Goal: Task Accomplishment & Management: Manage account settings

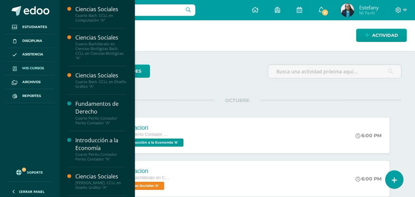
click at [28, 70] on span "Mis cursos" at bounding box center [33, 68] width 22 height 5
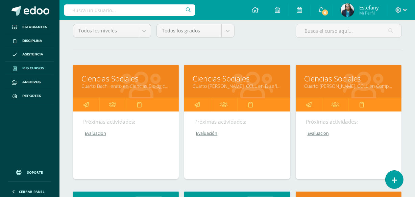
scroll to position [71, 0]
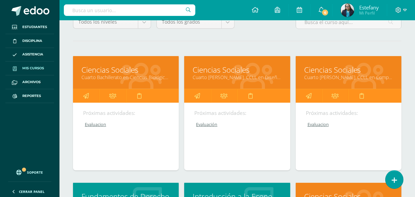
click at [336, 75] on link "Cuarto [PERSON_NAME]. CCLL en Computación "A"" at bounding box center [348, 77] width 89 height 6
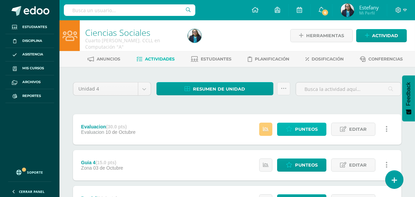
click at [298, 132] on span "Punteos" at bounding box center [306, 129] width 23 height 13
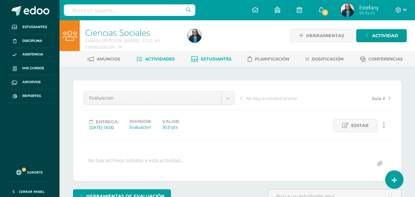
click at [215, 55] on link "Estudiantes" at bounding box center [211, 59] width 41 height 11
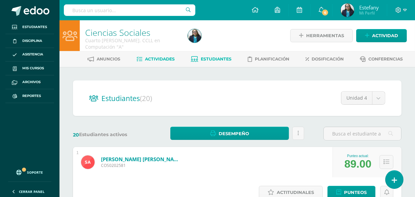
click at [154, 56] on link "Actividades" at bounding box center [156, 59] width 38 height 11
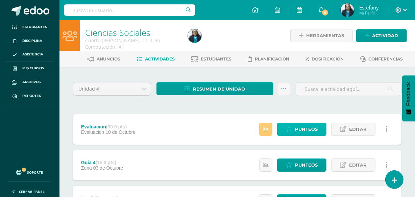
click at [299, 132] on span "Punteos" at bounding box center [306, 129] width 23 height 13
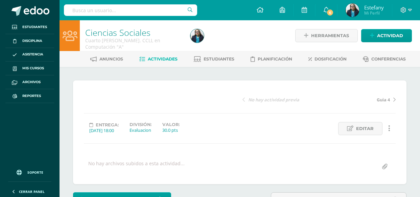
click at [304, 131] on div "Evaluacion Guia 4 Parcial Guia 3 Guia 2 Guia 1 No hay actividad previa Guia 4 E…" at bounding box center [240, 132] width 312 height 82
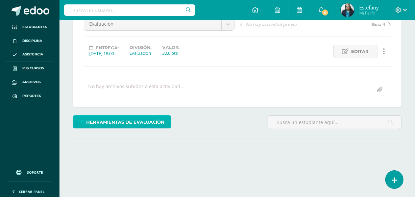
click at [138, 118] on span "Herramientas de evaluación" at bounding box center [126, 122] width 78 height 13
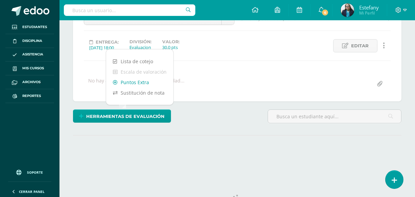
click at [146, 84] on link "Puntos Extra" at bounding box center [139, 82] width 67 height 10
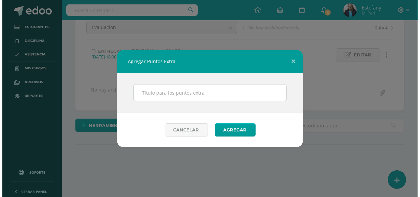
scroll to position [70, 0]
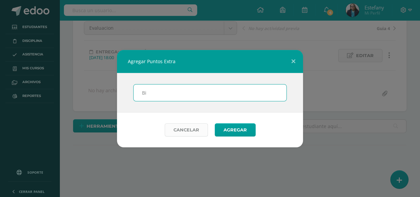
type input "B"
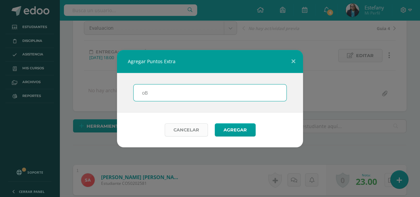
type input "o"
type input "Bonos"
click at [241, 128] on button "Agregar" at bounding box center [235, 129] width 41 height 13
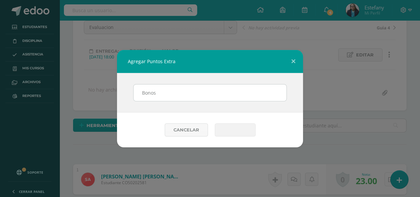
scroll to position [71, 0]
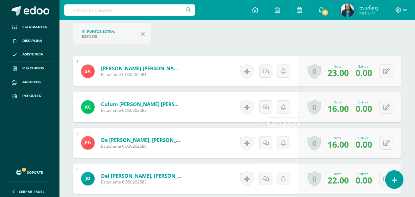
scroll to position [207, 0]
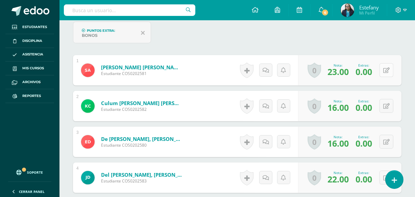
click at [387, 68] on icon at bounding box center [386, 71] width 6 height 6
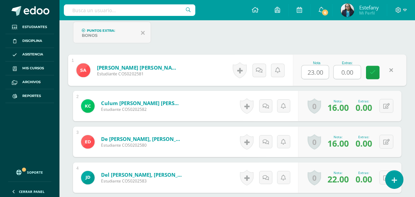
drag, startPoint x: 357, startPoint y: 71, endPoint x: 331, endPoint y: 86, distance: 30.4
click at [329, 79] on div "Nota 23.00 Extras: 0.00" at bounding box center [350, 70] width 114 height 31
drag, startPoint x: 353, startPoint y: 71, endPoint x: 329, endPoint y: 77, distance: 25.2
click at [330, 77] on div "Nota 23.00 Extras: 5" at bounding box center [350, 70] width 114 height 31
type input "4"
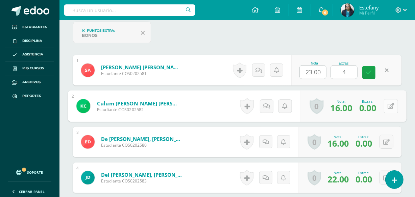
click at [389, 103] on icon at bounding box center [391, 106] width 7 height 6
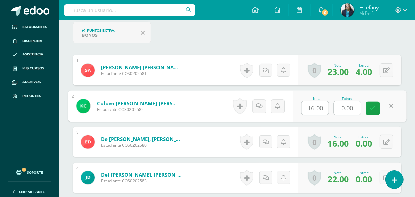
drag, startPoint x: 356, startPoint y: 105, endPoint x: 318, endPoint y: 116, distance: 39.4
click at [318, 116] on div "Nota 16.00 Extras: 0.00" at bounding box center [350, 106] width 114 height 31
type input "3"
click at [384, 138] on button at bounding box center [387, 142] width 14 height 14
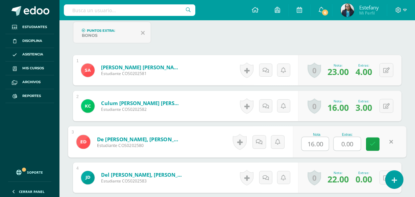
drag, startPoint x: 354, startPoint y: 142, endPoint x: 317, endPoint y: 145, distance: 36.6
click at [317, 145] on div "Nota 16.00 Extras: 0.00" at bounding box center [350, 141] width 114 height 31
type input "4"
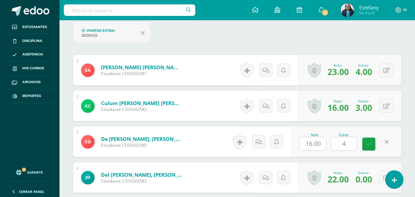
click at [401, 140] on div "Nota 16.00 Extras: 4" at bounding box center [346, 142] width 110 height 30
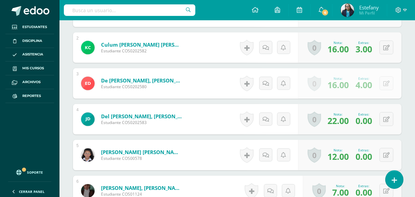
scroll to position [279, 0]
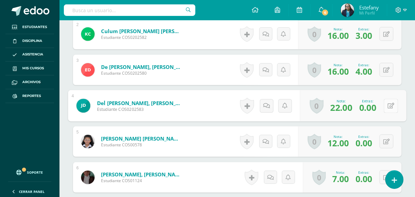
click at [383, 104] on div "0 Logros Logros obtenidos Aún no hay logros agregados Nota: 22.00 Extras: 0.00" at bounding box center [353, 105] width 107 height 31
click at [392, 106] on icon at bounding box center [391, 106] width 7 height 6
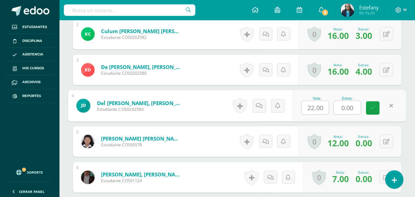
drag, startPoint x: 360, startPoint y: 106, endPoint x: 323, endPoint y: 116, distance: 38.8
click at [325, 115] on div "Nota 22.00 Extras: 0.00" at bounding box center [350, 105] width 114 height 31
type input "5"
click at [385, 140] on button at bounding box center [387, 142] width 14 height 14
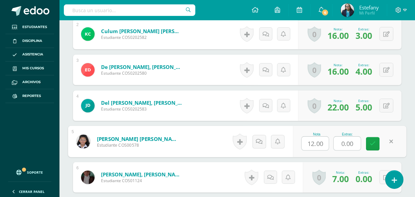
drag, startPoint x: 355, startPoint y: 142, endPoint x: 328, endPoint y: 145, distance: 27.6
click at [328, 145] on div "Nota 12.00 Extras: 0.00" at bounding box center [350, 141] width 114 height 31
type input "5"
click at [372, 141] on icon at bounding box center [373, 144] width 6 height 6
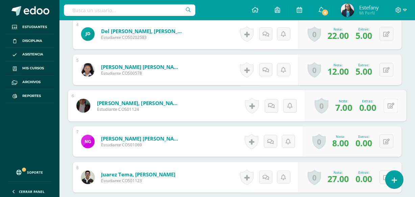
click at [388, 105] on icon at bounding box center [391, 106] width 7 height 6
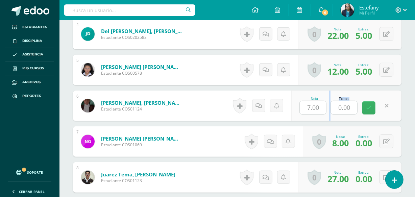
drag, startPoint x: 360, startPoint y: 107, endPoint x: 328, endPoint y: 113, distance: 33.0
click at [328, 113] on div "Nota 7.00 Extras: 0.00" at bounding box center [346, 106] width 110 height 30
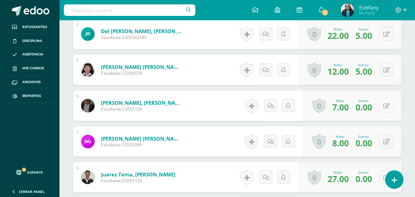
click at [386, 105] on button at bounding box center [387, 106] width 14 height 14
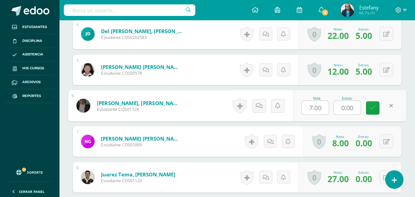
drag, startPoint x: 355, startPoint y: 107, endPoint x: 331, endPoint y: 113, distance: 24.4
click at [331, 113] on div "Nota 7.00 Extras: 0.00" at bounding box center [350, 105] width 114 height 31
type input "4"
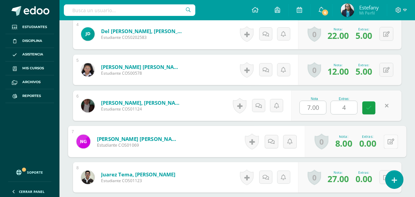
click at [382, 142] on div "0 Logros Logros obtenidos Aún no hay logros agregados Nota: 8.00 Extras: 0.00" at bounding box center [355, 141] width 101 height 31
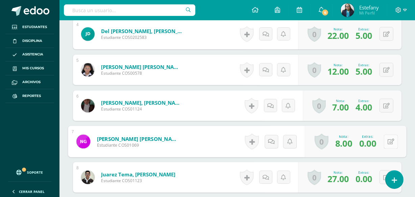
click at [392, 139] on icon at bounding box center [391, 142] width 7 height 6
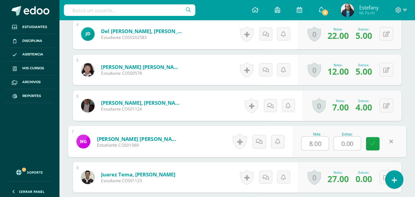
drag, startPoint x: 357, startPoint y: 141, endPoint x: 322, endPoint y: 148, distance: 35.9
click at [322, 148] on div "Nota 8.00 Extras: 0.00" at bounding box center [350, 141] width 114 height 31
type input "5"
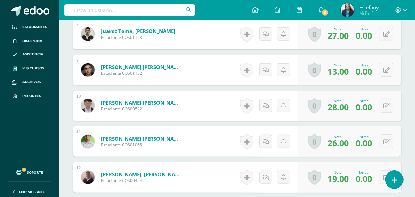
scroll to position [422, 0]
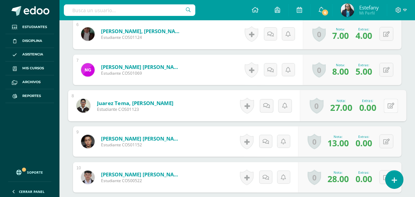
click at [383, 101] on div "0 Logros Logros obtenidos Aún no hay logros agregados Nota: 27.00 Extras: 0.00" at bounding box center [353, 105] width 107 height 31
click at [387, 104] on button at bounding box center [391, 106] width 14 height 14
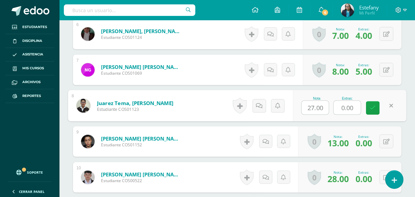
drag, startPoint x: 359, startPoint y: 109, endPoint x: 323, endPoint y: 115, distance: 37.0
click at [327, 115] on div "Nota 27.00 Extras: 0.00" at bounding box center [350, 105] width 114 height 31
type input "3"
click at [388, 140] on icon at bounding box center [386, 142] width 6 height 6
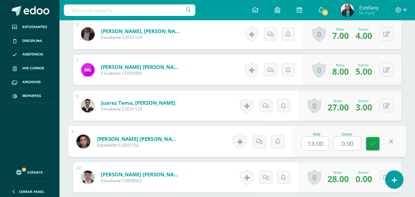
drag, startPoint x: 339, startPoint y: 146, endPoint x: 321, endPoint y: 149, distance: 18.1
click at [321, 149] on div "Nota 13.00 Extras: 0.00" at bounding box center [350, 141] width 114 height 31
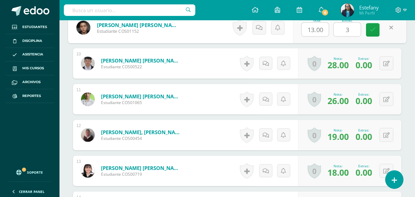
scroll to position [523, 0]
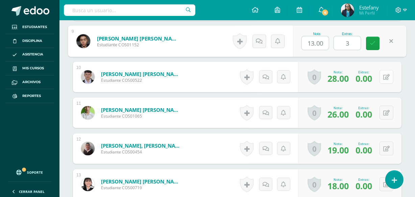
type input "3"
click at [381, 75] on div "0 Logros Logros obtenidos Aún no hay logros agregados Nota: 28.00 Extras: 0.00" at bounding box center [349, 77] width 103 height 30
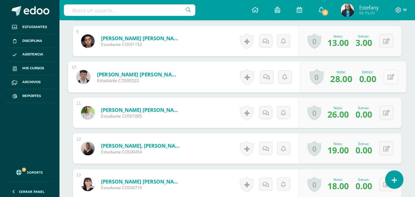
click at [386, 74] on button at bounding box center [391, 77] width 14 height 14
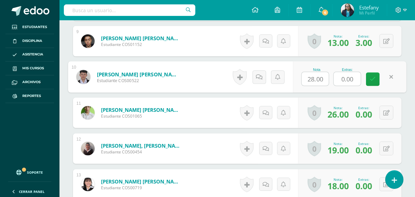
drag, startPoint x: 356, startPoint y: 77, endPoint x: 329, endPoint y: 88, distance: 28.8
click at [329, 88] on div "Nota 28.00 Extras: 0.00" at bounding box center [350, 77] width 114 height 31
type input "4"
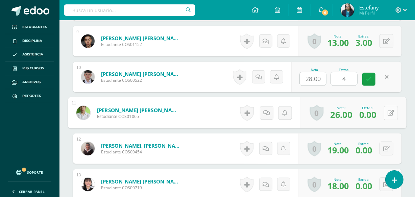
click at [386, 113] on button at bounding box center [391, 113] width 14 height 14
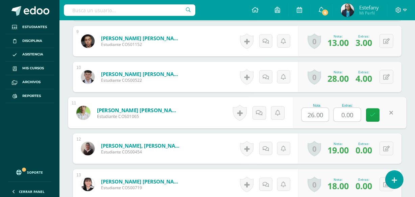
drag, startPoint x: 356, startPoint y: 112, endPoint x: 338, endPoint y: 133, distance: 27.8
click at [325, 125] on div "Nota 26.00 Extras: 0.00" at bounding box center [350, 112] width 114 height 31
type input "4"
click at [384, 147] on icon at bounding box center [386, 149] width 6 height 6
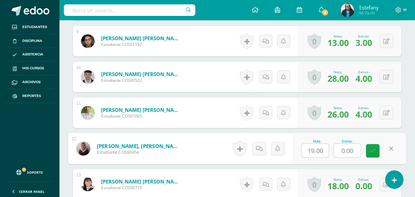
drag, startPoint x: 354, startPoint y: 146, endPoint x: 322, endPoint y: 159, distance: 34.2
click at [323, 158] on div "Nota 19.00 Extras: 0.00" at bounding box center [350, 148] width 114 height 31
type input "4"
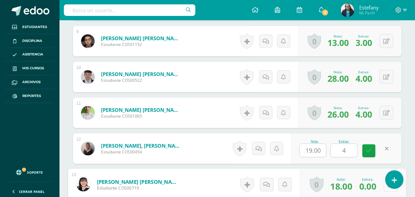
click at [383, 186] on div "0 Logros Logros obtenidos Aún no hay logros agregados Nota: 18.00 Extras: 0.00" at bounding box center [353, 184] width 107 height 31
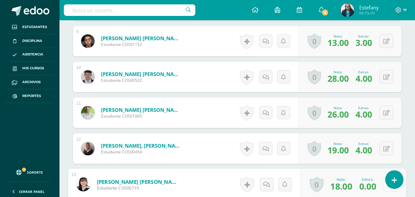
click at [389, 188] on button at bounding box center [391, 185] width 14 height 14
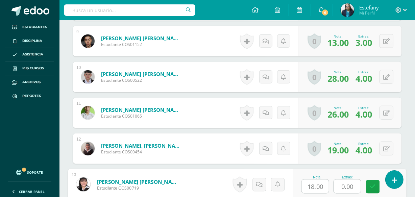
drag, startPoint x: 344, startPoint y: 186, endPoint x: 323, endPoint y: 189, distance: 21.5
click at [323, 189] on div "Nota 18.00 Extras: 0.00" at bounding box center [350, 184] width 114 height 31
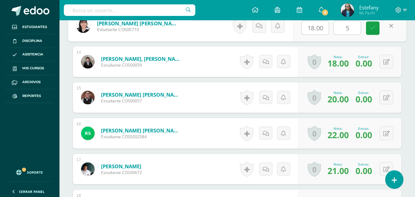
scroll to position [695, 0]
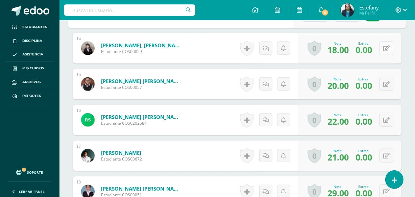
type input "5"
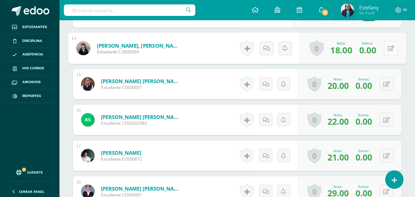
click at [386, 48] on button at bounding box center [391, 48] width 14 height 14
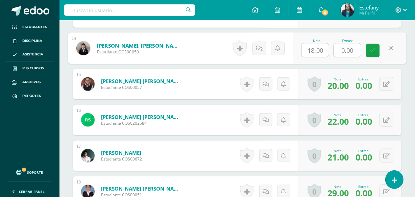
drag, startPoint x: 355, startPoint y: 48, endPoint x: 307, endPoint y: 63, distance: 50.0
click at [308, 62] on div "Nota 18.00 Extras: 0.00" at bounding box center [350, 48] width 114 height 31
type input "5"
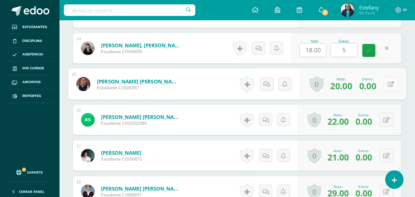
click at [387, 85] on button at bounding box center [391, 84] width 14 height 14
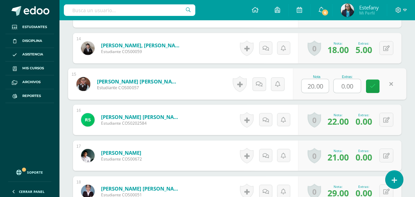
drag, startPoint x: 356, startPoint y: 84, endPoint x: 300, endPoint y: 108, distance: 60.6
drag, startPoint x: 346, startPoint y: 89, endPoint x: 318, endPoint y: 96, distance: 29.4
click at [318, 96] on div "Nota 20.00 Extras: 5" at bounding box center [350, 84] width 114 height 31
type input "3"
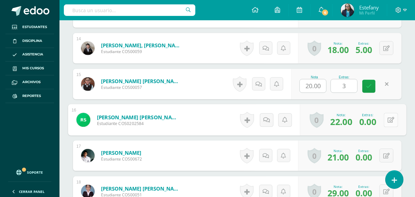
click at [385, 120] on button at bounding box center [391, 120] width 14 height 14
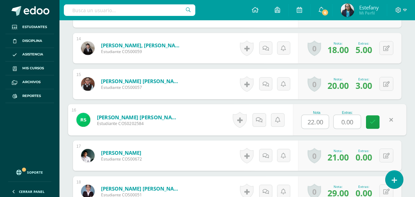
drag, startPoint x: 355, startPoint y: 118, endPoint x: 334, endPoint y: 134, distance: 25.6
click at [331, 129] on div "Nota 22.00 Extras: 0.00" at bounding box center [350, 119] width 114 height 31
type input "3"
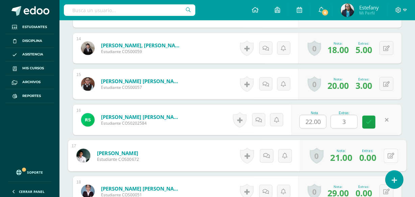
click at [385, 152] on button at bounding box center [391, 156] width 14 height 14
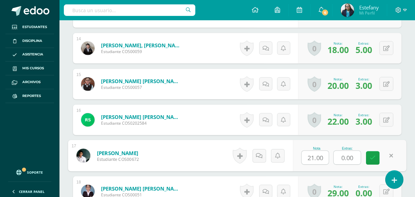
drag, startPoint x: 350, startPoint y: 159, endPoint x: 334, endPoint y: 166, distance: 17.7
click at [334, 166] on div "Nota 21.00 Extras: 0.00" at bounding box center [350, 155] width 114 height 31
type input "3"
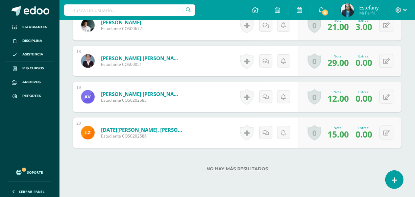
scroll to position [838, 0]
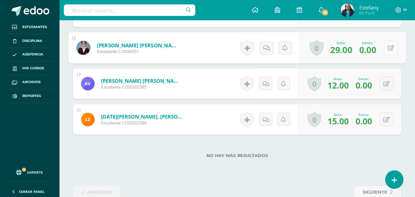
click at [384, 49] on button at bounding box center [391, 48] width 14 height 14
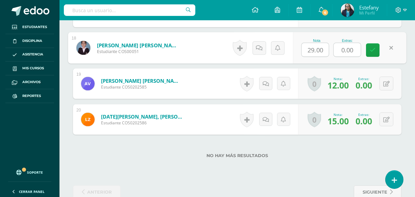
drag, startPoint x: 356, startPoint y: 52, endPoint x: 305, endPoint y: 67, distance: 52.7
type input "3"
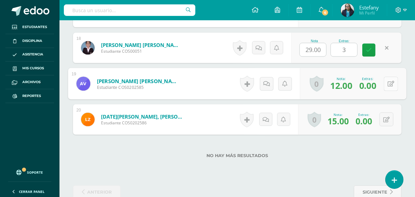
click at [386, 82] on button at bounding box center [391, 84] width 14 height 14
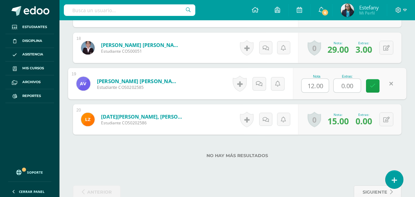
drag, startPoint x: 358, startPoint y: 84, endPoint x: 303, endPoint y: 98, distance: 57.5
click at [303, 97] on div "Nota 12.00 Extras: 0.00" at bounding box center [350, 83] width 114 height 31
type input "3"
click at [389, 118] on button at bounding box center [387, 120] width 14 height 14
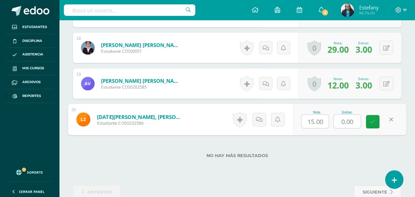
drag, startPoint x: 351, startPoint y: 123, endPoint x: 326, endPoint y: 129, distance: 25.4
click at [328, 129] on div "Nota 15.00 Extras: 0.00" at bounding box center [350, 119] width 114 height 31
type input "5"
click at [377, 122] on link at bounding box center [373, 122] width 14 height 14
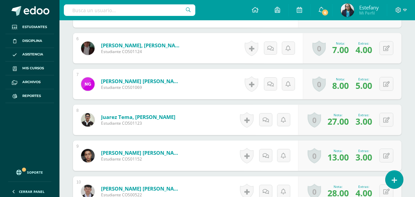
scroll to position [0, 0]
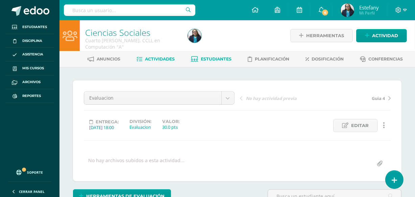
click at [213, 62] on link "Estudiantes" at bounding box center [211, 59] width 41 height 11
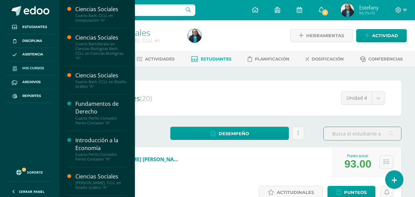
click at [32, 68] on span "Mis cursos" at bounding box center [33, 68] width 22 height 5
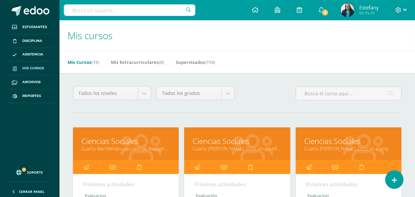
scroll to position [143, 0]
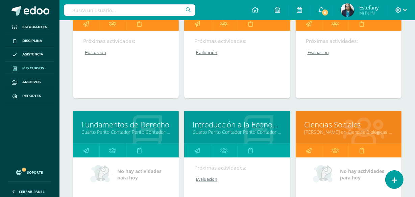
click at [123, 135] on div at bounding box center [147, 127] width 63 height 45
click at [134, 129] on link "Cuarto Perito Contador Perito Contador "A"" at bounding box center [125, 132] width 89 height 6
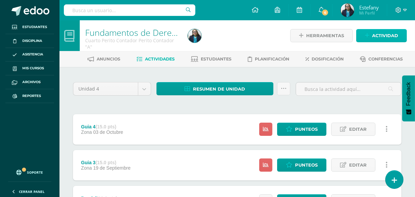
click at [379, 33] on span "Actividad" at bounding box center [385, 35] width 26 height 13
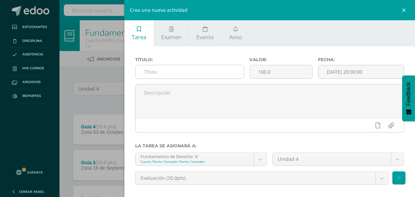
click at [181, 76] on input "text" at bounding box center [190, 71] width 108 height 13
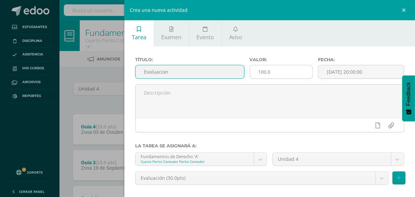
type input "Evaluacion"
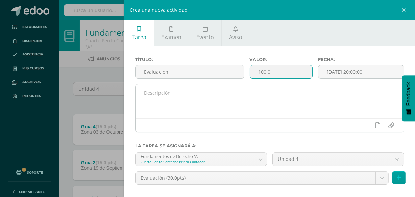
drag, startPoint x: 279, startPoint y: 70, endPoint x: 208, endPoint y: 88, distance: 73.6
click at [208, 88] on div "Título: Evaluacion Valor: 100.0 Fecha: 2025-10-10 20:00:00" at bounding box center [269, 97] width 269 height 81
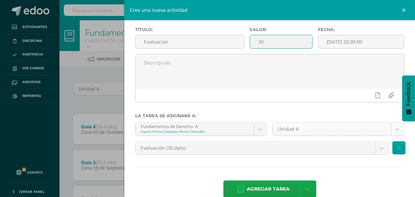
scroll to position [44, 0]
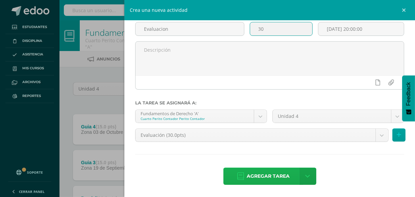
type input "30"
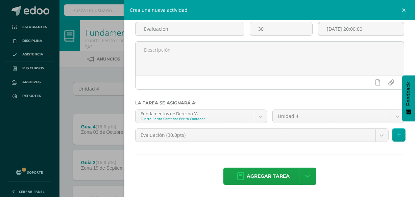
drag, startPoint x: 260, startPoint y: 172, endPoint x: 103, endPoint y: 41, distance: 204.5
click at [260, 172] on span "Agregar tarea" at bounding box center [268, 176] width 43 height 17
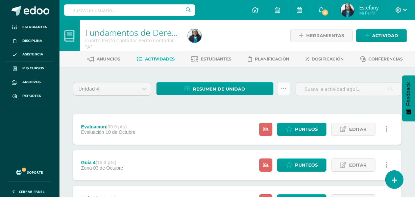
click at [284, 91] on icon at bounding box center [284, 89] width 6 height 6
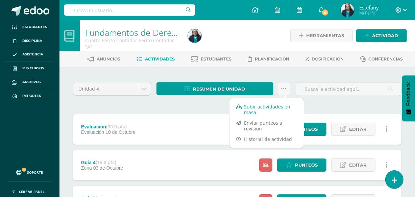
click at [265, 108] on link "Subir actividades en masa" at bounding box center [267, 109] width 74 height 16
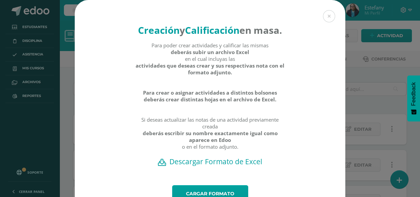
scroll to position [49, 0]
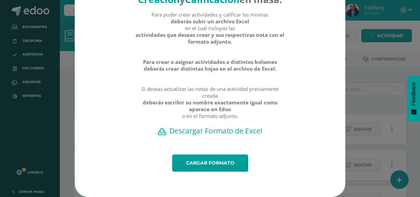
click at [231, 133] on h2 "Descargar Formato de Excel" at bounding box center [210, 130] width 247 height 9
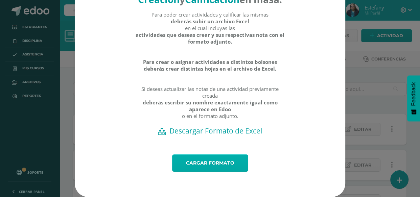
click link "Cargar formato"
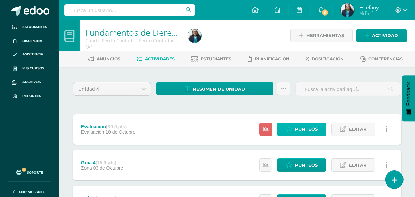
click at [295, 127] on link "Punteos" at bounding box center [301, 129] width 49 height 13
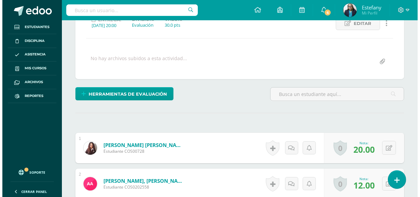
scroll to position [71, 0]
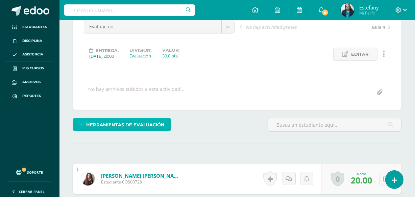
click at [126, 122] on span "Herramientas de evaluación" at bounding box center [126, 125] width 78 height 13
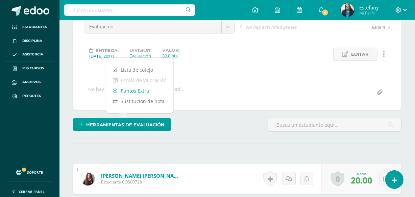
click at [144, 91] on link "Puntos Extra" at bounding box center [139, 91] width 67 height 10
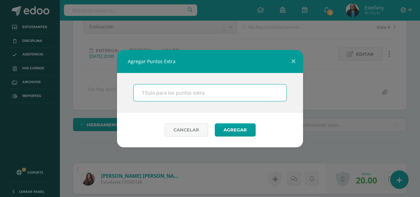
scroll to position [72, 0]
type input "Bonos"
click at [242, 127] on button "Agregar" at bounding box center [235, 129] width 41 height 13
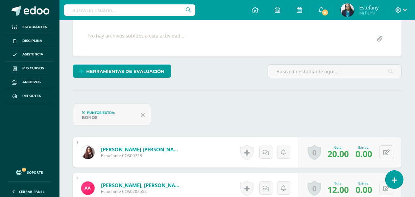
scroll to position [224, 0]
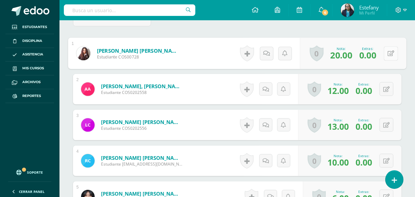
click at [385, 51] on button at bounding box center [391, 53] width 14 height 14
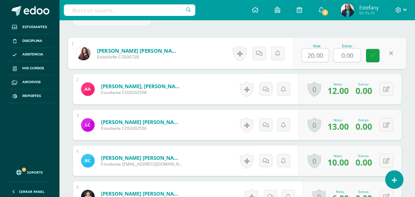
drag, startPoint x: 355, startPoint y: 54, endPoint x: 322, endPoint y: 61, distance: 33.8
click at [322, 61] on div "Nota 20.00 Extras: 0.00" at bounding box center [350, 53] width 114 height 31
type input "5"
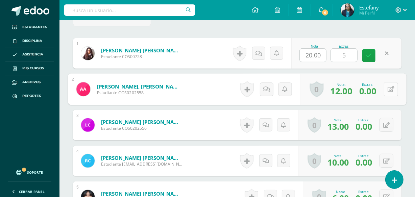
click at [384, 87] on button at bounding box center [391, 89] width 14 height 14
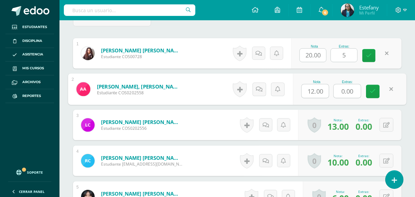
drag, startPoint x: 357, startPoint y: 90, endPoint x: 323, endPoint y: 99, distance: 34.9
click at [323, 98] on div "Nota 12.00 Extras: 0.00" at bounding box center [350, 89] width 114 height 31
type input "5"
click at [385, 120] on button at bounding box center [387, 125] width 14 height 14
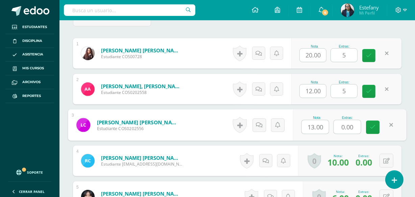
drag, startPoint x: 356, startPoint y: 126, endPoint x: 326, endPoint y: 141, distance: 33.6
click at [327, 139] on div "Nota 13.00 Extras: 0.00" at bounding box center [350, 125] width 114 height 31
type input "2"
click at [384, 158] on button at bounding box center [387, 161] width 14 height 14
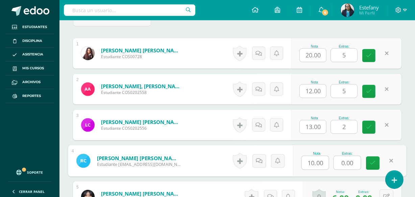
drag, startPoint x: 356, startPoint y: 161, endPoint x: 332, endPoint y: 166, distance: 23.9
click at [332, 166] on div "Nota 10.00 Extras: 0.00" at bounding box center [350, 160] width 114 height 31
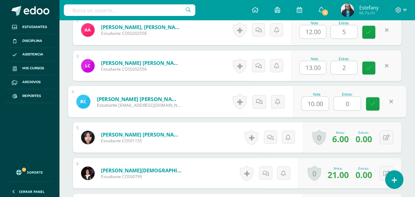
scroll to position [296, 0]
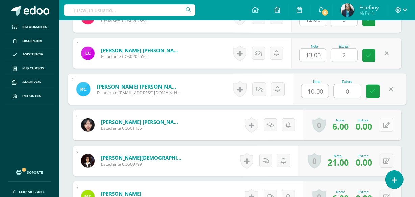
type input "0"
click at [383, 126] on div "0 Logros Logros obtenidos Aún no hay logros agregados Nota: 6.00 Extras: 0.00" at bounding box center [352, 125] width 99 height 30
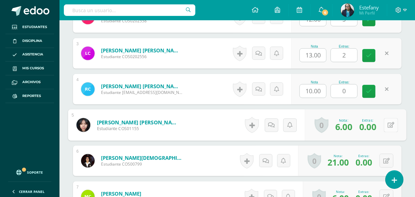
click at [390, 124] on icon at bounding box center [391, 125] width 7 height 6
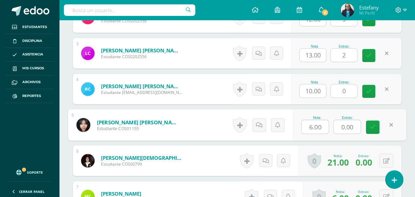
drag, startPoint x: 355, startPoint y: 128, endPoint x: 325, endPoint y: 141, distance: 32.4
type input "5"
click at [390, 161] on button at bounding box center [387, 161] width 14 height 14
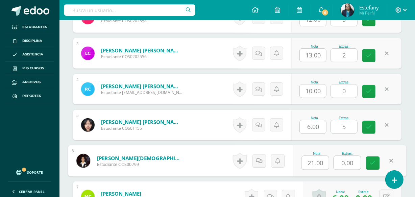
drag, startPoint x: 356, startPoint y: 161, endPoint x: 317, endPoint y: 167, distance: 39.1
click at [318, 167] on div "Nota 21.00 Extras: 0.00" at bounding box center [350, 160] width 114 height 31
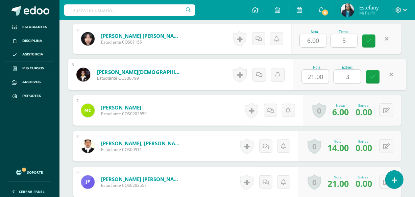
scroll to position [439, 0]
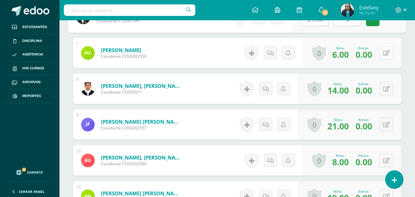
type input "3"
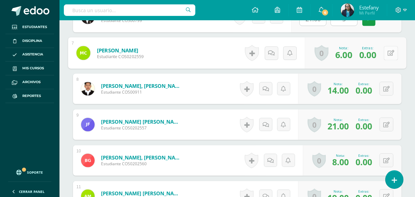
click at [386, 53] on button at bounding box center [391, 53] width 14 height 14
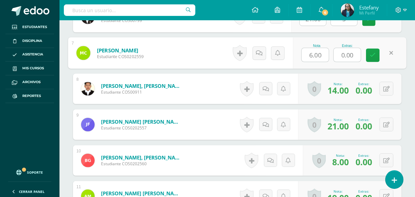
drag, startPoint x: 354, startPoint y: 55, endPoint x: 324, endPoint y: 66, distance: 31.3
click at [324, 66] on div "Nota 6.00 Extras: 0.00" at bounding box center [350, 53] width 114 height 31
type input "5"
click at [389, 86] on button at bounding box center [387, 89] width 14 height 14
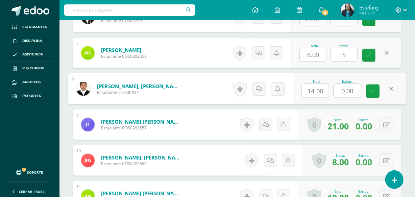
drag, startPoint x: 359, startPoint y: 88, endPoint x: 325, endPoint y: 97, distance: 36.2
click at [325, 97] on div "Nota 14.00 Extras: 0.00" at bounding box center [350, 88] width 114 height 31
type input "5"
click at [385, 122] on button at bounding box center [387, 125] width 14 height 14
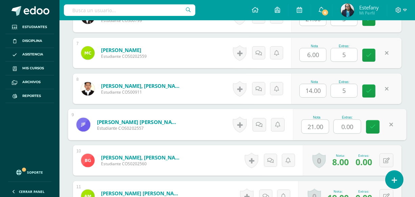
drag, startPoint x: 356, startPoint y: 122, endPoint x: 334, endPoint y: 135, distance: 25.3
click at [335, 135] on div "Nota 21.00 Extras: 0.00" at bounding box center [350, 124] width 114 height 31
type input "5"
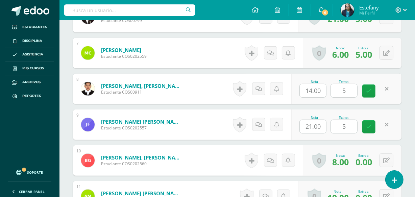
click at [403, 136] on div "¿Estás seguro que quieres eliminar esta actividad? Esto borrará la actividad y …" at bounding box center [237, 101] width 334 height 921
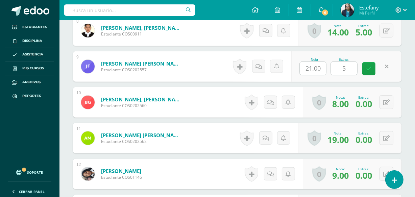
scroll to position [511, 0]
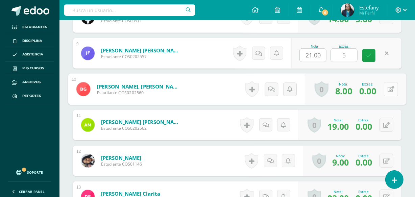
click at [384, 86] on button at bounding box center [391, 89] width 14 height 14
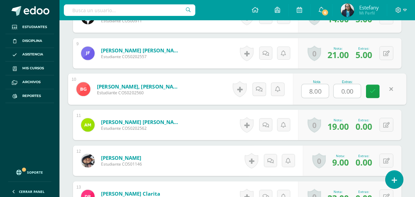
drag, startPoint x: 356, startPoint y: 91, endPoint x: 323, endPoint y: 102, distance: 34.6
click at [324, 102] on div "Nota 8.00 Extras: 0.00" at bounding box center [350, 89] width 114 height 31
type input "5"
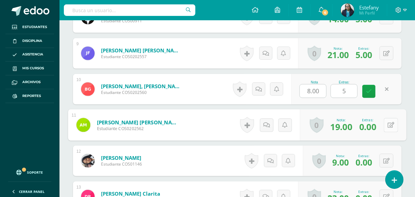
click at [385, 127] on button at bounding box center [391, 125] width 14 height 14
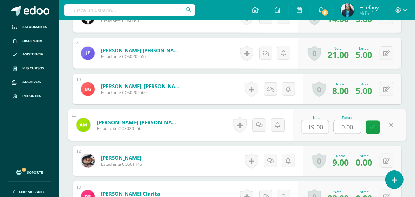
drag, startPoint x: 355, startPoint y: 124, endPoint x: 329, endPoint y: 132, distance: 26.9
click at [330, 132] on div "Nota 19.00 Extras: 0.00" at bounding box center [350, 125] width 114 height 31
type input "3"
click at [384, 161] on button at bounding box center [387, 161] width 14 height 14
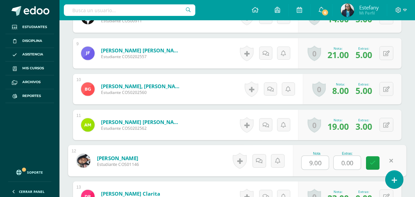
drag, startPoint x: 350, startPoint y: 161, endPoint x: 320, endPoint y: 169, distance: 31.2
click at [321, 169] on div "Nota 9.00 Extras: 0.00" at bounding box center [350, 160] width 114 height 31
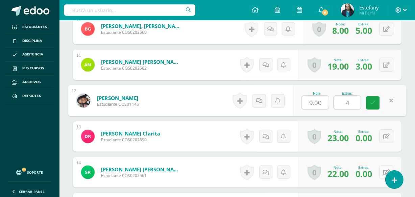
scroll to position [583, 0]
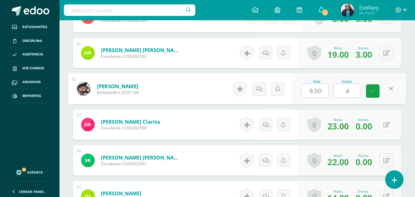
type input "4"
click at [385, 122] on button at bounding box center [387, 125] width 14 height 14
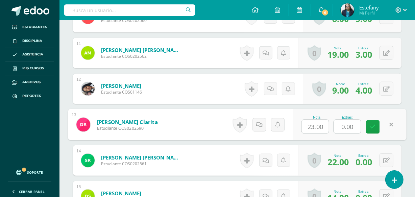
drag, startPoint x: 345, startPoint y: 128, endPoint x: 325, endPoint y: 134, distance: 20.8
click at [325, 134] on div "Nota 23.00 Extras: 0.00" at bounding box center [350, 124] width 114 height 31
type input "5"
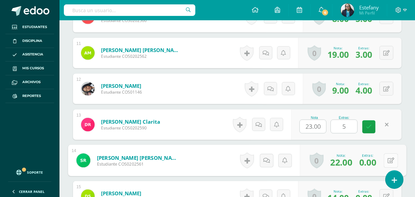
click at [387, 159] on button at bounding box center [391, 160] width 14 height 14
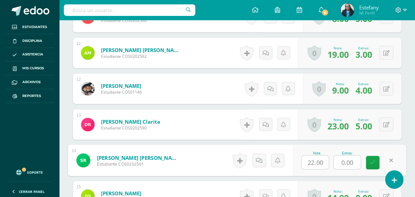
drag, startPoint x: 357, startPoint y: 161, endPoint x: 326, endPoint y: 172, distance: 32.6
click at [327, 171] on div "Nota 22.00 Extras: 0.00" at bounding box center [350, 160] width 114 height 31
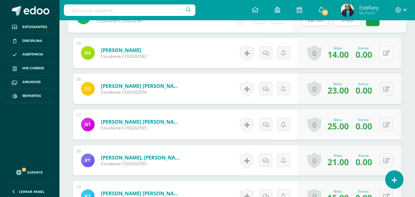
click at [386, 56] on button at bounding box center [387, 53] width 14 height 14
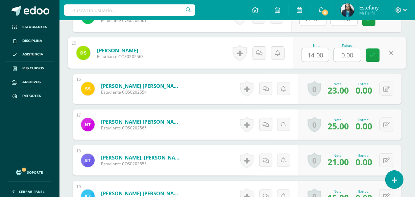
drag, startPoint x: 358, startPoint y: 56, endPoint x: 312, endPoint y: 64, distance: 46.4
click at [312, 64] on div "Nota 14.00 Extras: 0.00" at bounding box center [350, 53] width 114 height 31
type input "5"
click at [387, 89] on icon at bounding box center [386, 89] width 6 height 6
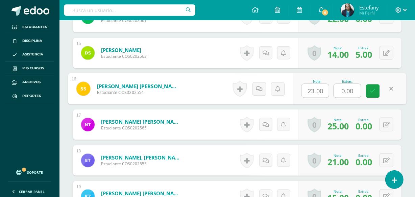
drag, startPoint x: 358, startPoint y: 90, endPoint x: 304, endPoint y: 98, distance: 54.6
click at [305, 97] on div "Nota 23.00 Extras: 0.00" at bounding box center [350, 88] width 114 height 31
type input "5"
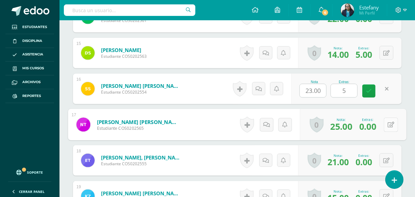
click at [384, 122] on button at bounding box center [391, 125] width 14 height 14
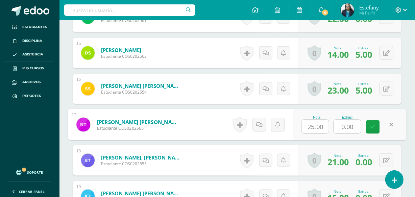
drag, startPoint x: 353, startPoint y: 126, endPoint x: 319, endPoint y: 137, distance: 36.0
click at [319, 137] on div "Nota 25.00 Extras: 0.00" at bounding box center [350, 124] width 114 height 31
type input "5"
click at [384, 158] on button at bounding box center [387, 160] width 14 height 14
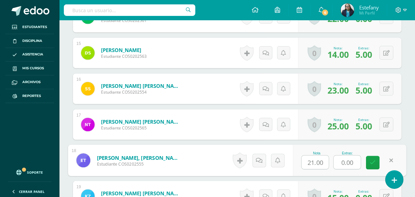
scroll to position [798, 0]
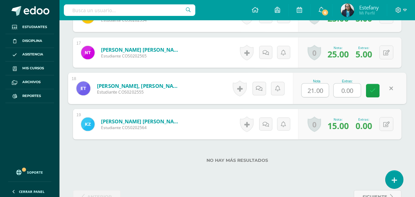
drag, startPoint x: 355, startPoint y: 88, endPoint x: 320, endPoint y: 97, distance: 36.4
click at [320, 97] on div "Nota 21.00 Extras: 0.00" at bounding box center [350, 88] width 114 height 31
type input "3"
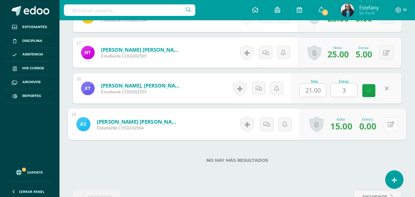
click at [385, 121] on button at bounding box center [391, 124] width 14 height 14
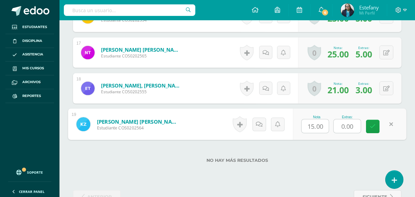
drag, startPoint x: 330, startPoint y: 132, endPoint x: 312, endPoint y: 137, distance: 18.1
click at [312, 137] on div "Nota 15.00 Extras: 0.00" at bounding box center [350, 124] width 114 height 31
type input "4"
click at [350, 164] on div "No hay más resultados" at bounding box center [237, 155] width 329 height 31
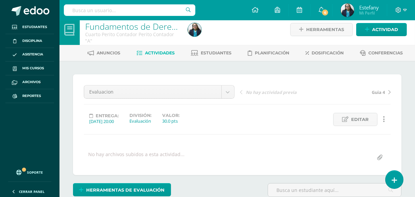
scroll to position [0, 0]
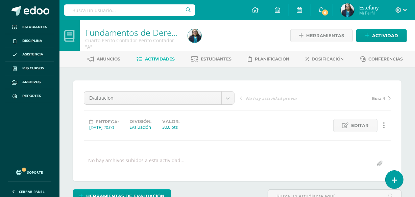
click at [209, 53] on div "Anuncios Actividades Estudiantes Planificación Dosificación Conferencias" at bounding box center [246, 59] width 372 height 16
click at [208, 59] on span "Estudiantes" at bounding box center [216, 58] width 31 height 5
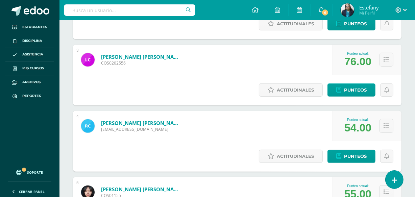
scroll to position [379, 0]
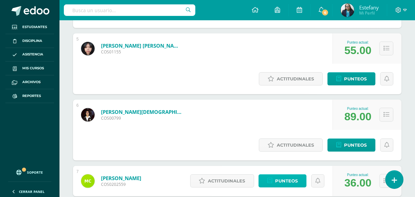
click at [285, 175] on span "Punteos" at bounding box center [286, 181] width 23 height 13
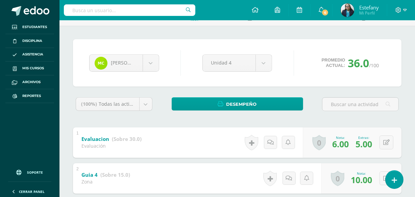
scroll to position [17, 0]
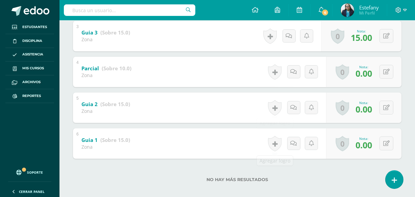
scroll to position [226, 0]
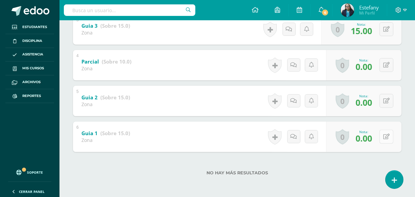
click at [388, 139] on button at bounding box center [387, 137] width 14 height 14
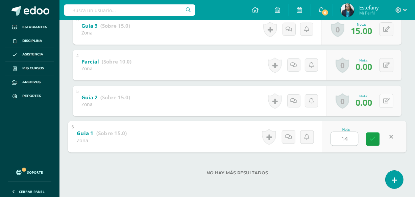
type input "14"
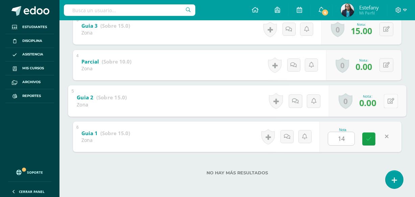
click at [387, 101] on button at bounding box center [391, 101] width 14 height 14
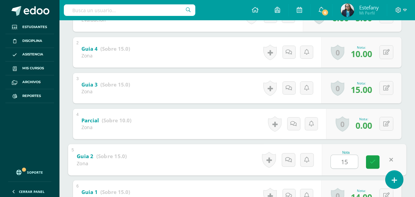
scroll to position [155, 0]
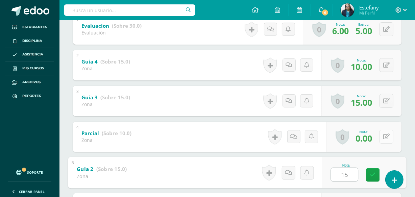
type input "15"
click at [386, 137] on button at bounding box center [387, 137] width 14 height 14
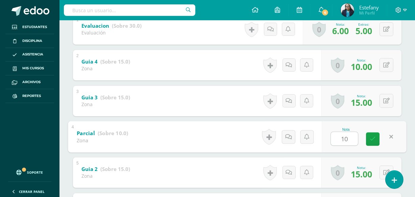
type input "10"
click at [405, 114] on div "[PERSON_NAME] [PERSON_NAME] [PERSON_NAME] [PERSON_NAME] [PERSON_NAME] [PERSON_N…" at bounding box center [238, 90] width 356 height 356
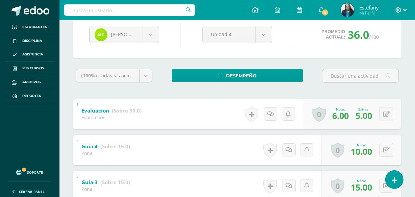
scroll to position [82, 0]
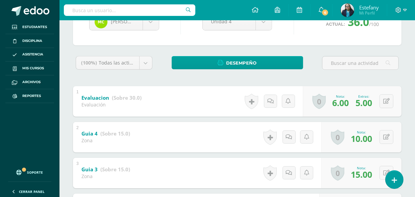
click at [312, 72] on div "(100%) Todas las actividades de esta unidad Todas las actividades de esta unida…" at bounding box center [237, 65] width 329 height 19
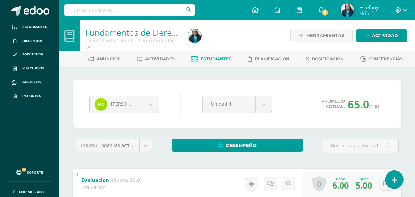
click at [210, 60] on span "Estudiantes" at bounding box center [216, 58] width 31 height 5
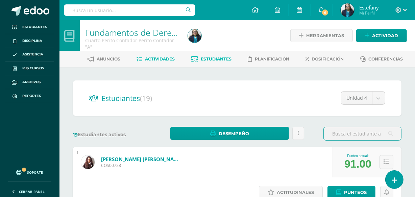
click at [159, 60] on span "Actividades" at bounding box center [160, 58] width 30 height 5
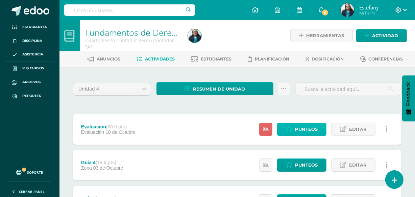
click at [314, 128] on span "Punteos" at bounding box center [306, 129] width 23 height 13
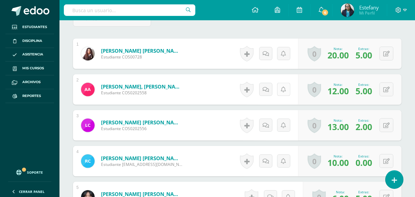
scroll to position [224, 0]
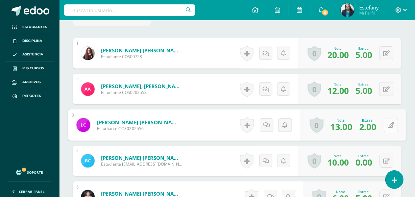
click at [384, 122] on button at bounding box center [391, 125] width 14 height 14
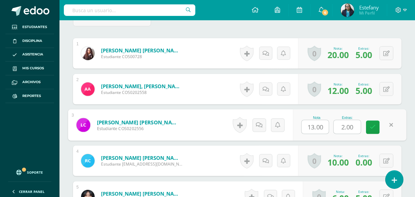
drag, startPoint x: 358, startPoint y: 125, endPoint x: 327, endPoint y: 134, distance: 32.1
click at [327, 134] on div "Nota 13.00 Extras: 2.00" at bounding box center [350, 125] width 114 height 31
type input "5"
type input "3"
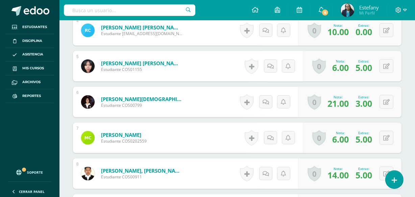
scroll to position [368, 0]
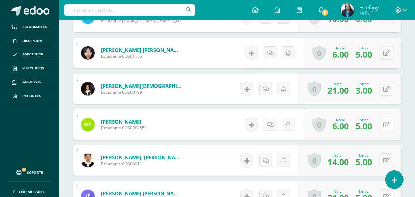
click at [386, 121] on button at bounding box center [387, 125] width 14 height 14
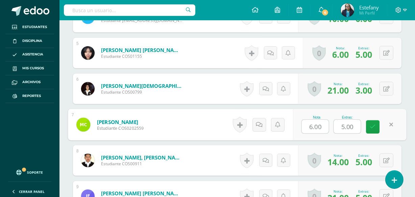
drag, startPoint x: 355, startPoint y: 128, endPoint x: 323, endPoint y: 135, distance: 32.8
click at [323, 135] on div "Nota 6.00 Extras: 5.00" at bounding box center [350, 124] width 114 height 31
type input "6"
click at [373, 126] on icon at bounding box center [373, 127] width 6 height 6
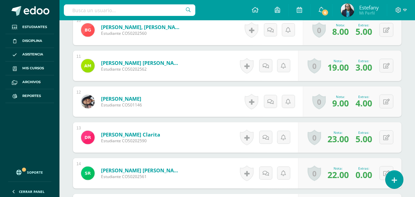
scroll to position [583, 0]
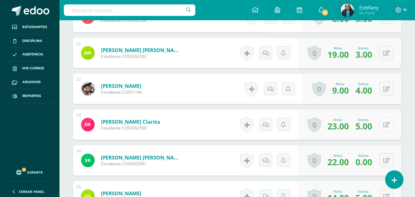
click at [386, 123] on button at bounding box center [387, 125] width 14 height 14
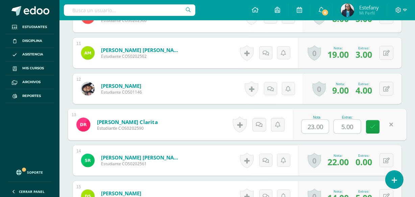
drag, startPoint x: 353, startPoint y: 127, endPoint x: 308, endPoint y: 139, distance: 46.7
click at [309, 138] on div "Nota 23.00 Extras: 5.00" at bounding box center [350, 124] width 114 height 31
type input "6"
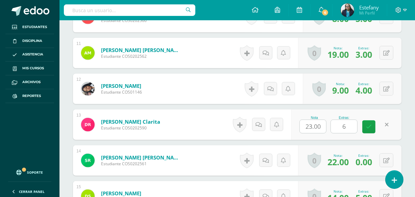
click at [370, 172] on div "0 Logros Logros obtenidos Aún no hay logros agregados Nota: 22.00 Extras: 0.00" at bounding box center [349, 160] width 103 height 30
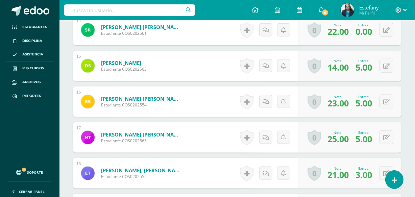
scroll to position [726, 0]
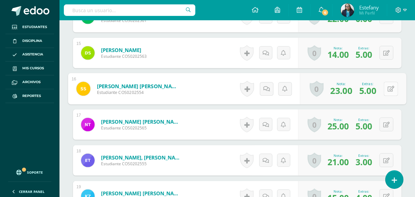
click at [386, 84] on button at bounding box center [391, 89] width 14 height 14
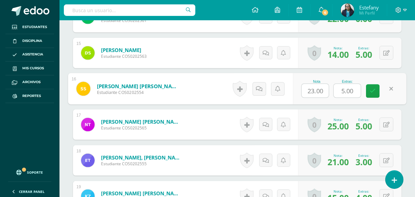
drag, startPoint x: 355, startPoint y: 87, endPoint x: 324, endPoint y: 102, distance: 35.2
click at [324, 101] on div "Nota 23.00 Extras: 5.00" at bounding box center [350, 88] width 114 height 31
type input "6"
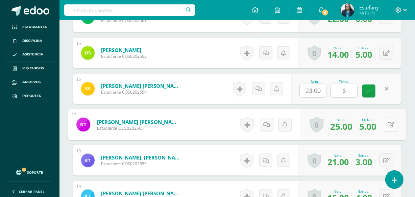
click at [388, 122] on icon at bounding box center [391, 125] width 7 height 6
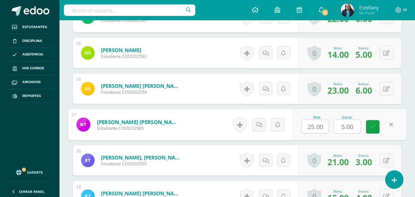
drag, startPoint x: 357, startPoint y: 123, endPoint x: 305, endPoint y: 141, distance: 55.0
type input "6"
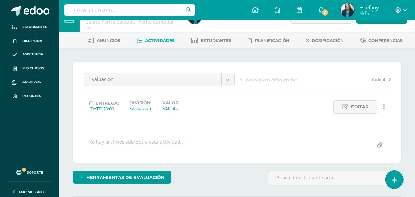
scroll to position [0, 0]
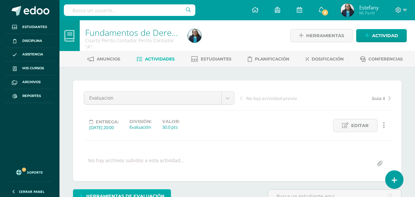
drag, startPoint x: 213, startPoint y: 62, endPoint x: 164, endPoint y: 196, distance: 143.1
click at [213, 62] on link "Estudiantes" at bounding box center [211, 59] width 41 height 11
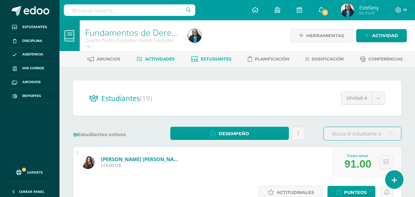
click at [164, 61] on span "Actividades" at bounding box center [160, 58] width 30 height 5
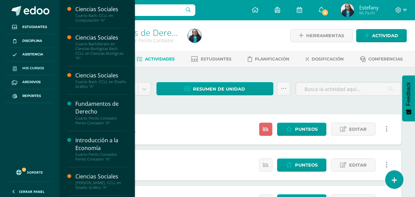
click at [33, 71] on link "Mis cursos" at bounding box center [29, 69] width 49 height 14
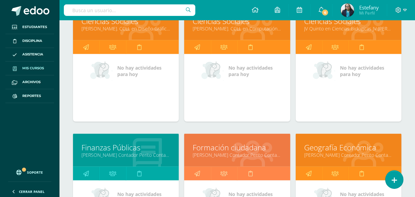
scroll to position [351, 0]
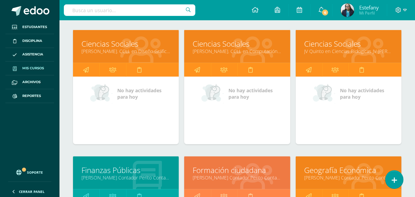
click at [329, 171] on link "Geografía Económica" at bounding box center [348, 170] width 89 height 10
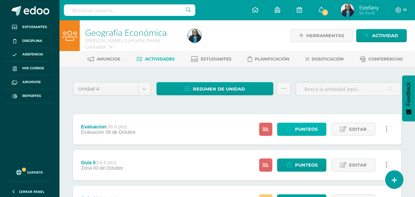
click at [301, 130] on span "Punteos" at bounding box center [306, 129] width 23 height 13
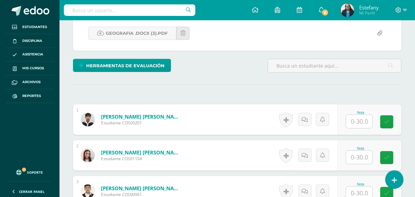
scroll to position [144, 0]
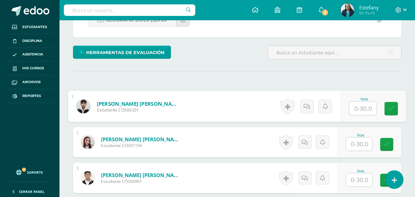
click at [361, 110] on input "text" at bounding box center [363, 109] width 27 height 14
type input "30"
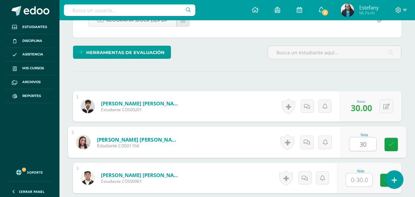
type input "30"
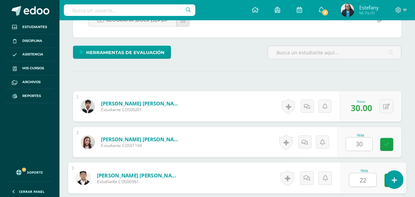
type input "22"
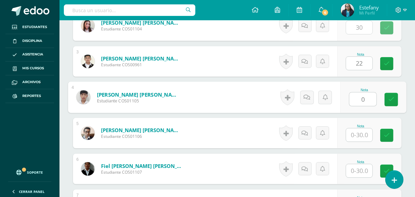
type input "0"
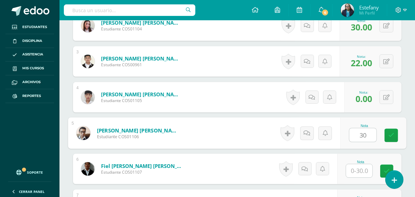
type input "30"
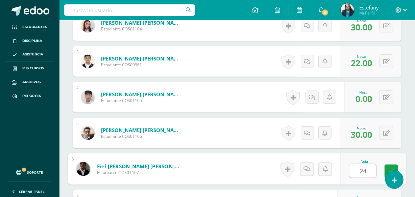
type input "24"
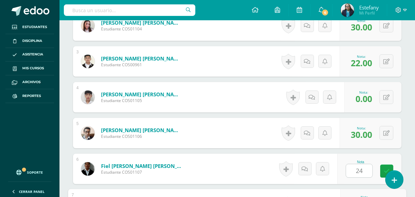
scroll to position [368, 0]
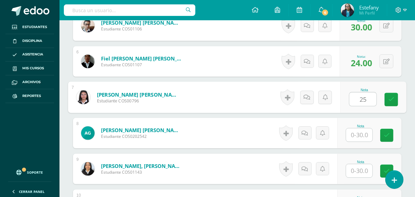
type input "25"
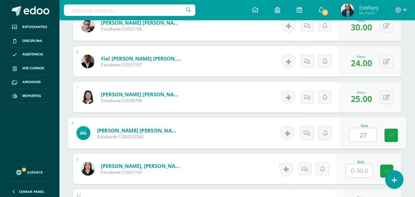
type input "27"
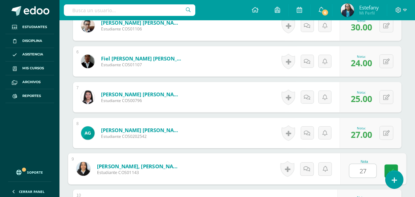
type input "27"
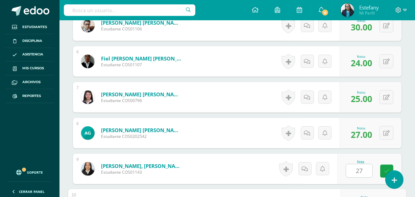
scroll to position [475, 0]
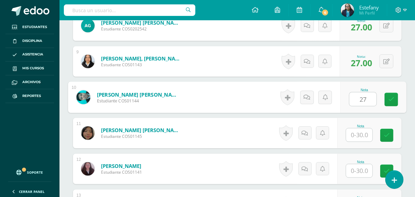
type input "27"
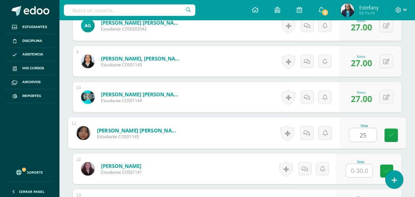
type input "25"
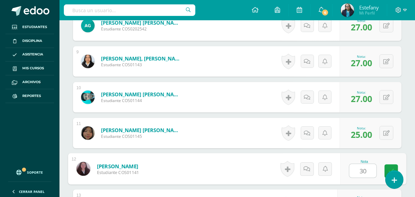
type input "30"
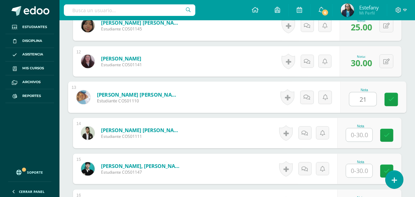
type input "21"
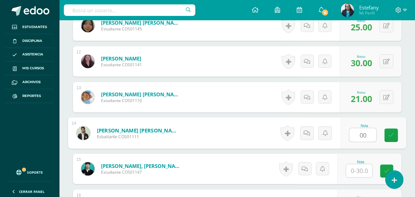
type input "00"
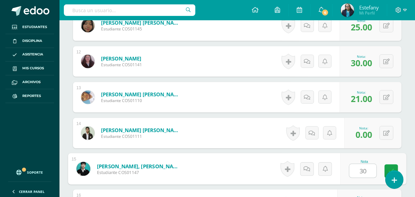
type input "30"
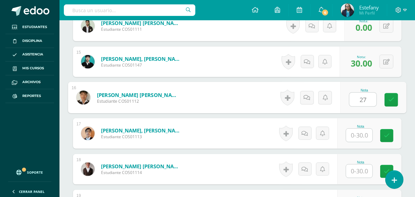
type input "27"
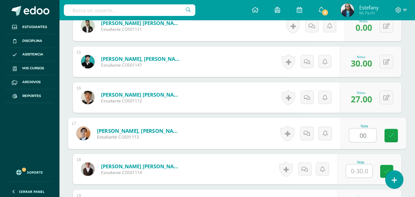
type input "00"
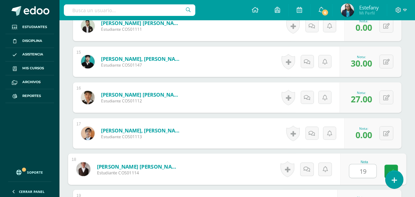
type input "19"
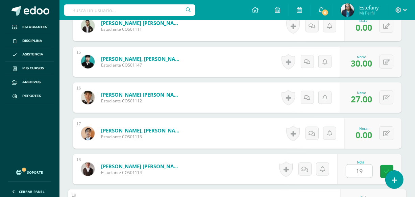
scroll to position [798, 0]
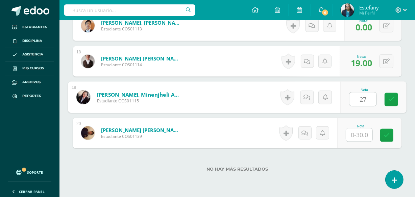
type input "27"
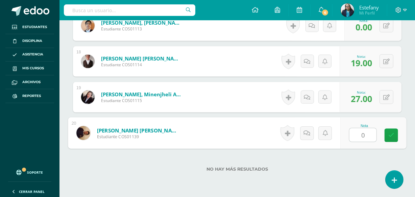
type input "00"
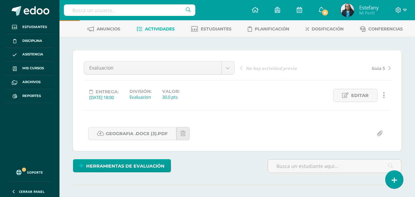
scroll to position [0, 0]
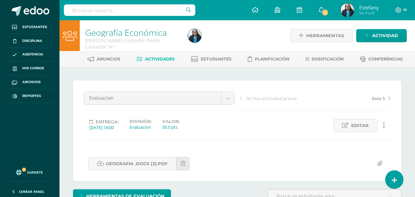
click at [148, 60] on span "Actividades" at bounding box center [160, 58] width 30 height 5
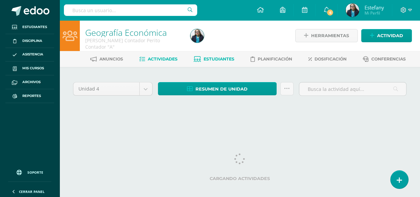
click at [222, 60] on span "Estudiantes" at bounding box center [219, 58] width 31 height 5
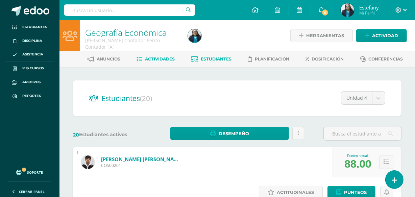
click at [151, 56] on span "Actividades" at bounding box center [160, 58] width 30 height 5
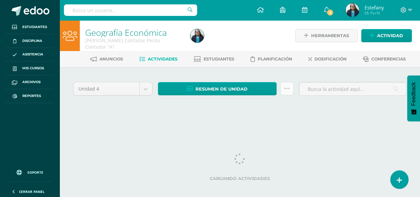
click at [285, 86] on icon at bounding box center [287, 89] width 6 height 6
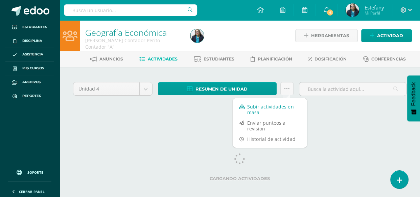
click at [268, 104] on link "Subir actividades en masa" at bounding box center [270, 109] width 74 height 16
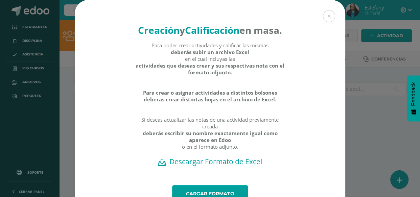
scroll to position [49, 0]
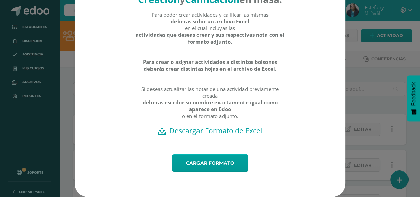
click at [227, 128] on h2 "Descargar Formato de Excel" at bounding box center [210, 130] width 247 height 9
click at [227, 131] on h2 "Descargar Formato de Excel" at bounding box center [210, 130] width 247 height 9
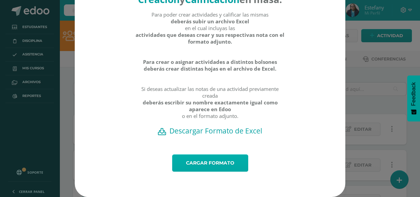
click at [212, 164] on link "Cargar formato" at bounding box center [210, 163] width 76 height 17
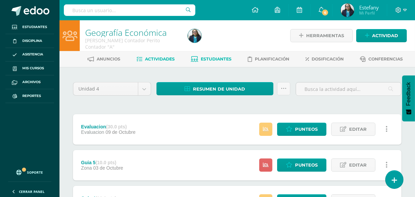
click at [212, 57] on span "Estudiantes" at bounding box center [216, 58] width 31 height 5
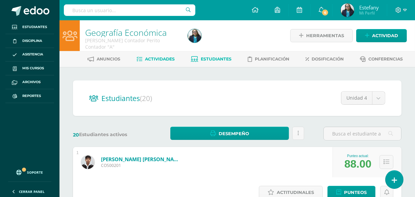
click at [153, 60] on span "Actividades" at bounding box center [160, 58] width 30 height 5
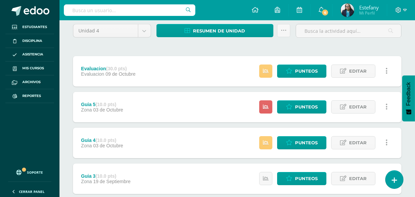
scroll to position [71, 0]
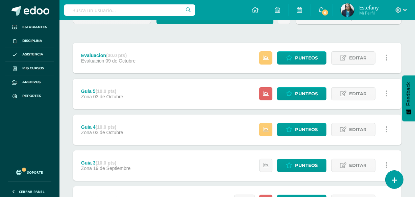
click at [307, 50] on div "Estatus de Actividad: 0 Estudiantes sin calificar 4 Estudiantes con cero Media …" at bounding box center [325, 58] width 152 height 30
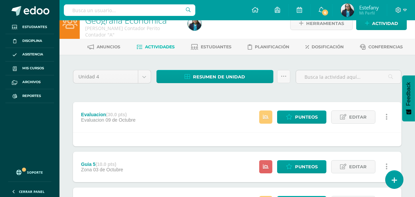
scroll to position [0, 0]
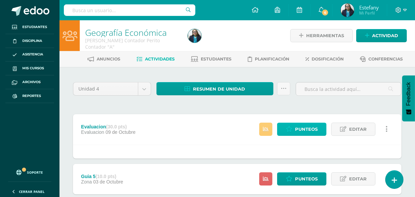
click at [314, 127] on span "Punteos" at bounding box center [306, 129] width 23 height 13
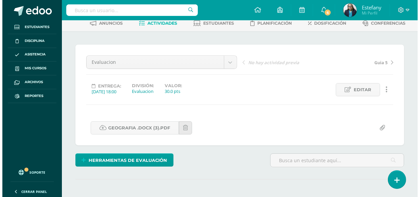
scroll to position [36, 0]
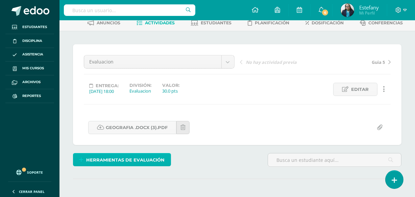
click at [124, 159] on span "Herramientas de evaluación" at bounding box center [126, 160] width 78 height 13
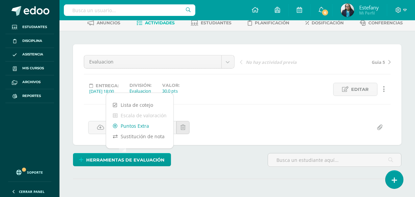
click at [136, 125] on link "Puntos Extra" at bounding box center [139, 126] width 67 height 10
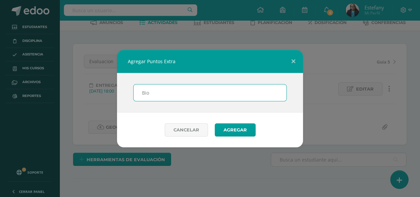
scroll to position [37, 0]
type input "Bonos"
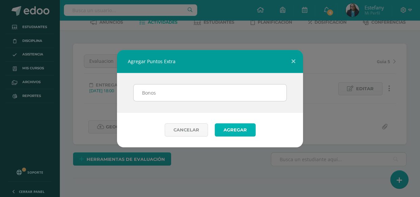
click at [229, 128] on button "Agregar" at bounding box center [235, 129] width 41 height 13
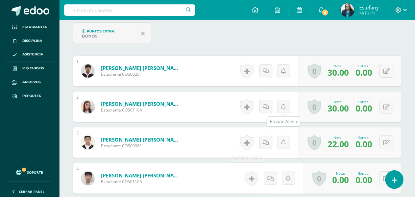
scroll to position [206, 0]
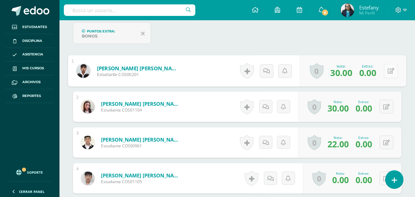
click at [388, 66] on button at bounding box center [391, 71] width 14 height 14
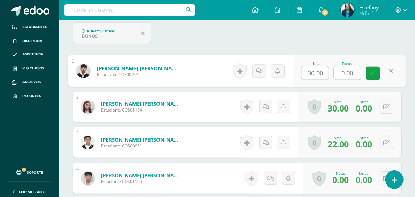
drag, startPoint x: 357, startPoint y: 72, endPoint x: 333, endPoint y: 84, distance: 26.9
click at [336, 84] on div "Nota 30.00 Extras: 0.00" at bounding box center [350, 70] width 114 height 31
click at [355, 69] on input "0.00" at bounding box center [347, 73] width 27 height 14
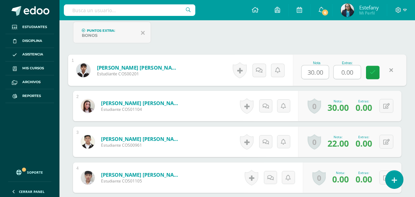
drag, startPoint x: 356, startPoint y: 71, endPoint x: 318, endPoint y: 82, distance: 39.1
click at [318, 82] on div "Nota 30.00 Extras: 0.00" at bounding box center [350, 70] width 114 height 31
type input "4"
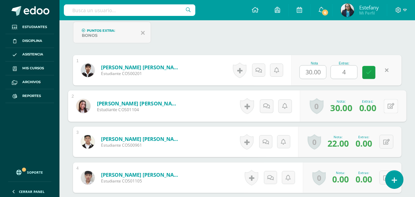
click at [386, 106] on button at bounding box center [391, 106] width 14 height 14
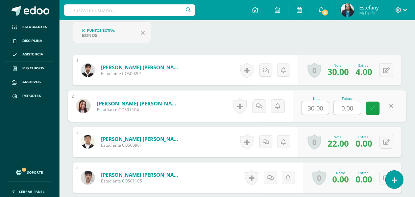
drag, startPoint x: 358, startPoint y: 107, endPoint x: 307, endPoint y: 120, distance: 53.1
click at [309, 119] on div "Nota 30.00 Extras: 0.00" at bounding box center [350, 106] width 114 height 31
type input "5"
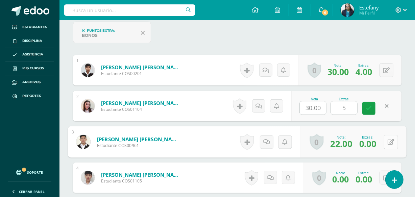
click at [386, 141] on button at bounding box center [391, 142] width 14 height 14
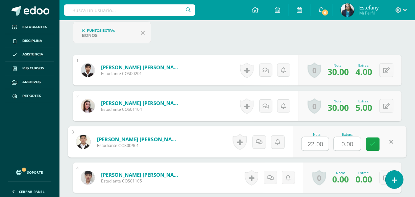
drag, startPoint x: 356, startPoint y: 146, endPoint x: 328, endPoint y: 143, distance: 28.5
click at [328, 143] on div "Nota 22.00 Extras: 0.00" at bounding box center [350, 141] width 114 height 31
type input "4"
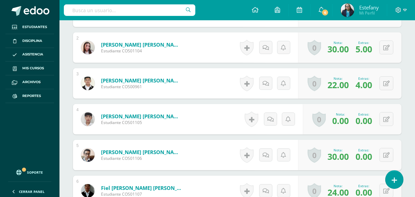
scroll to position [279, 0]
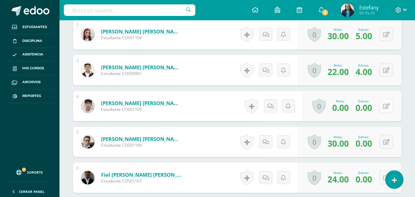
click at [388, 104] on icon at bounding box center [386, 106] width 6 height 6
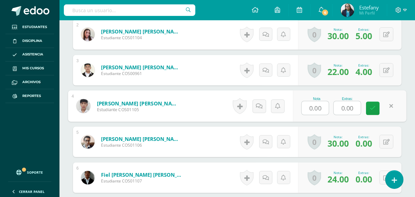
drag, startPoint x: 358, startPoint y: 107, endPoint x: 310, endPoint y: 116, distance: 48.8
click at [310, 116] on div "Nota 0.00 Extras: 0.00" at bounding box center [350, 106] width 114 height 31
type input "3"
click at [390, 142] on button at bounding box center [387, 142] width 14 height 14
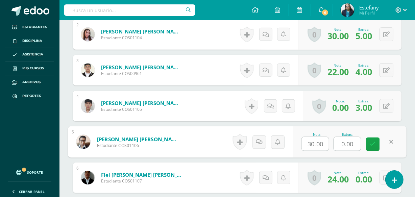
drag, startPoint x: 357, startPoint y: 142, endPoint x: 320, endPoint y: 148, distance: 37.7
click at [321, 148] on div "Nota 30.00 Extras: 0.00" at bounding box center [350, 141] width 114 height 31
type input "5"
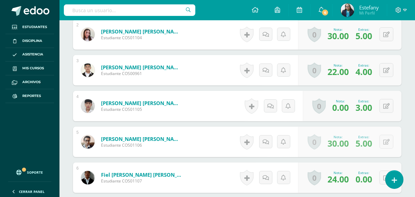
scroll to position [351, 0]
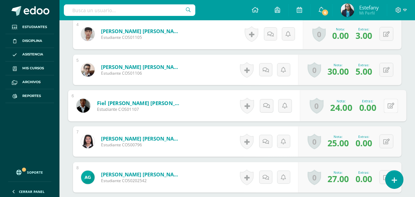
click at [382, 103] on div "0 Logros Logros obtenidos Aún no hay logros agregados Nota: 24.00 Extras: 0.00" at bounding box center [353, 105] width 107 height 31
click at [386, 105] on button at bounding box center [391, 106] width 14 height 14
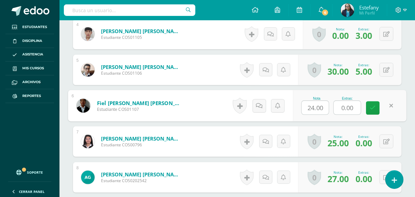
drag, startPoint x: 358, startPoint y: 109, endPoint x: 314, endPoint y: 113, distance: 43.8
click at [314, 113] on div "Nota 24.00 Extras: 0.00" at bounding box center [350, 105] width 114 height 31
type input "5"
click at [392, 139] on button at bounding box center [387, 142] width 14 height 14
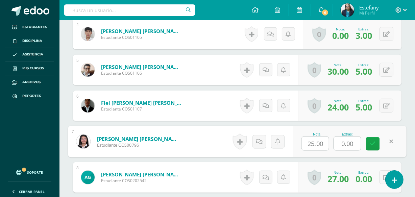
drag, startPoint x: 353, startPoint y: 139, endPoint x: 331, endPoint y: 144, distance: 22.7
click at [331, 144] on div "Nota 25.00 Extras: 0.00" at bounding box center [350, 141] width 114 height 31
type input "5"
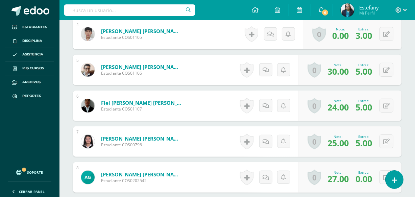
scroll to position [422, 0]
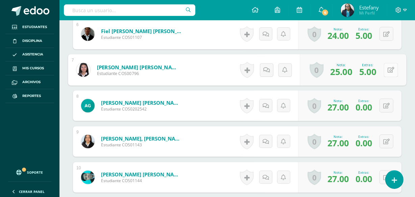
click at [383, 67] on div "0 Logros Logros obtenidos Aún no hay logros agregados Nota: 25.00 Extras: 5.00" at bounding box center [353, 69] width 107 height 31
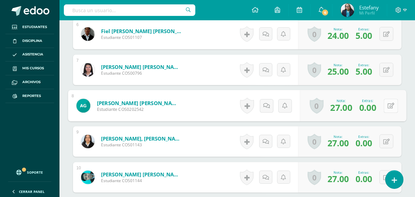
click at [382, 107] on div "0 Logros Logros obtenidos Aún no hay logros agregados Nota: 27.00 Extras: 0.00" at bounding box center [353, 105] width 107 height 31
click at [391, 104] on icon at bounding box center [391, 106] width 7 height 6
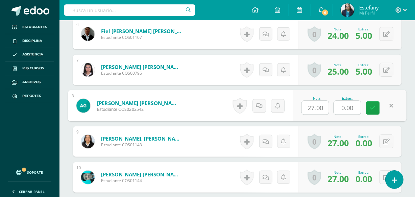
drag, startPoint x: 360, startPoint y: 104, endPoint x: 320, endPoint y: 115, distance: 41.3
click at [320, 115] on div "Nota 27.00 Extras: 0.00" at bounding box center [350, 105] width 114 height 31
type input "4"
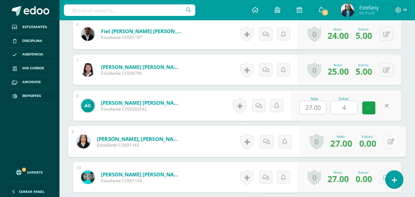
click at [388, 143] on icon at bounding box center [391, 142] width 7 height 6
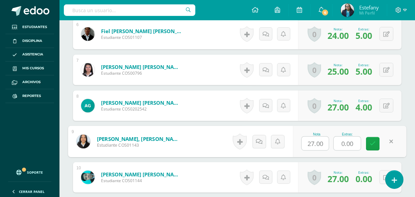
drag, startPoint x: 356, startPoint y: 143, endPoint x: 315, endPoint y: 146, distance: 41.7
click at [314, 146] on div "Nota 27.00 Extras: 0.00" at bounding box center [350, 141] width 114 height 31
type input "4"
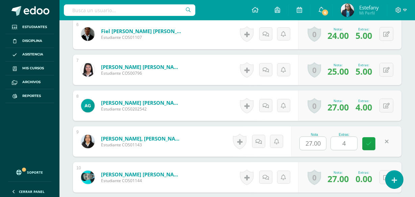
click at [409, 162] on div "¿Estás seguro que quieres eliminar esta actividad? Esto borrará la actividad y …" at bounding box center [238, 137] width 356 height 984
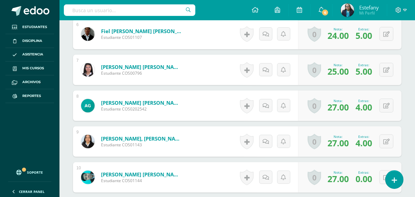
scroll to position [566, 0]
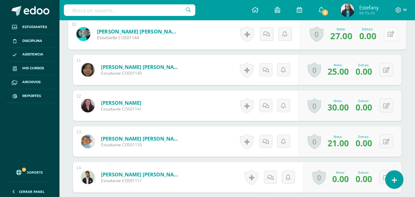
click at [382, 30] on div "0 Logros Logros obtenidos Aún no hay logros agregados Nota: 27.00 Extras: 0.00" at bounding box center [353, 34] width 107 height 31
click at [391, 30] on button at bounding box center [391, 34] width 14 height 14
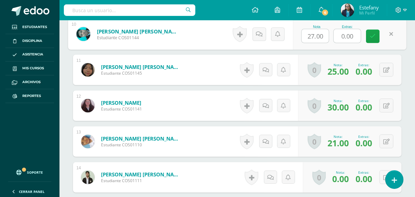
drag, startPoint x: 358, startPoint y: 34, endPoint x: 321, endPoint y: 46, distance: 38.5
click at [319, 44] on div "Nota 27.00 Extras: 0.00" at bounding box center [350, 34] width 114 height 31
type input "4"
click at [384, 67] on button at bounding box center [387, 70] width 14 height 14
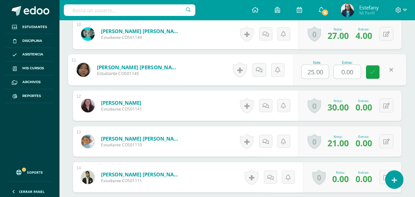
drag, startPoint x: 358, startPoint y: 67, endPoint x: 329, endPoint y: 79, distance: 31.5
click at [322, 78] on div "Nota 25.00 Extras: 0.00" at bounding box center [350, 69] width 114 height 31
type input "4"
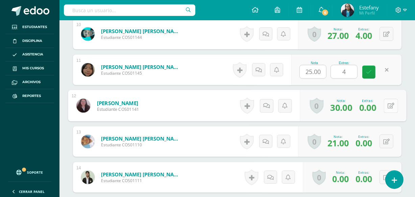
click at [388, 104] on icon at bounding box center [391, 106] width 7 height 6
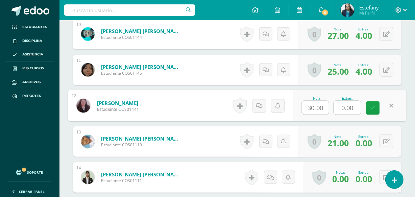
drag, startPoint x: 353, startPoint y: 107, endPoint x: 331, endPoint y: 113, distance: 23.1
click at [332, 112] on div "Nota 30.00 Extras: 0.00" at bounding box center [350, 105] width 114 height 31
type input "5"
click at [387, 141] on icon at bounding box center [386, 142] width 6 height 6
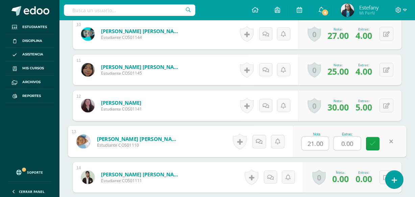
drag, startPoint x: 355, startPoint y: 141, endPoint x: 330, endPoint y: 148, distance: 26.1
click at [330, 148] on div "Nota 21.00 Extras: 0.00" at bounding box center [350, 141] width 114 height 31
type input "4"
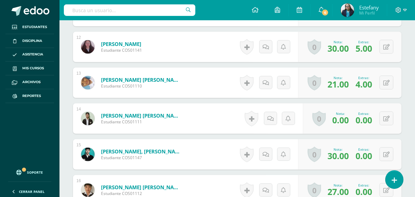
scroll to position [637, 0]
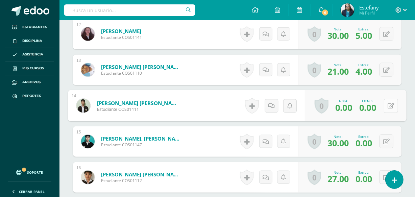
click at [384, 103] on button at bounding box center [391, 106] width 14 height 14
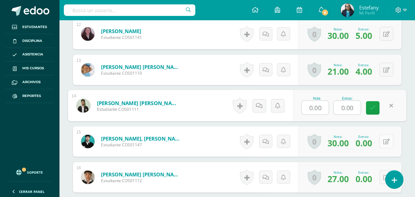
click at [384, 142] on button at bounding box center [387, 142] width 14 height 14
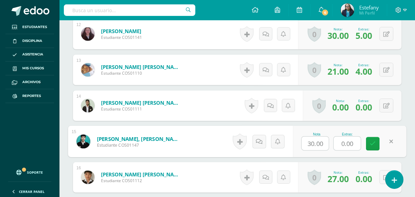
drag, startPoint x: 359, startPoint y: 141, endPoint x: 328, endPoint y: 147, distance: 31.4
click at [328, 147] on div "Nota 30.00 Extras: 0.00" at bounding box center [350, 141] width 114 height 31
type input "4"
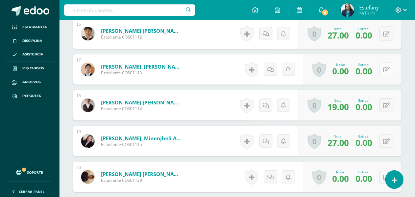
scroll to position [709, 0]
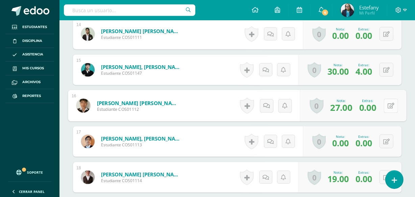
click at [384, 107] on button at bounding box center [391, 106] width 14 height 14
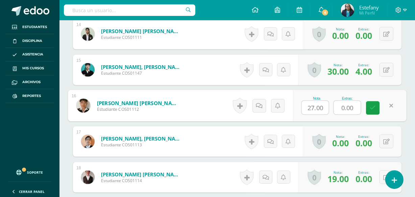
drag, startPoint x: 357, startPoint y: 103, endPoint x: 321, endPoint y: 114, distance: 38.1
click at [324, 114] on div "Nota 27.00 Extras: 0.00" at bounding box center [350, 105] width 114 height 31
type input "4"
click at [399, 151] on div "0 Logros Logros obtenidos Aún no hay logros agregados Nota: 0.00 Extras: 0.00" at bounding box center [352, 141] width 99 height 30
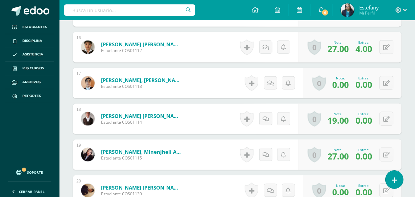
scroll to position [781, 0]
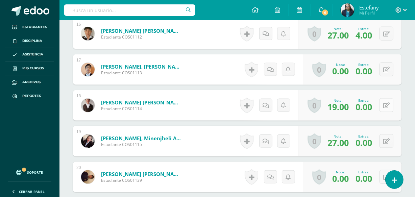
click at [386, 101] on button at bounding box center [387, 105] width 14 height 14
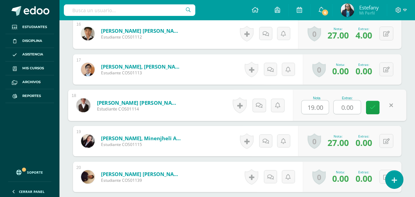
drag, startPoint x: 357, startPoint y: 105, endPoint x: 317, endPoint y: 118, distance: 42.1
click at [317, 118] on div "Nota 19.00 Extras: 0.00" at bounding box center [350, 105] width 114 height 31
type input "4"
click at [387, 142] on button at bounding box center [387, 141] width 14 height 14
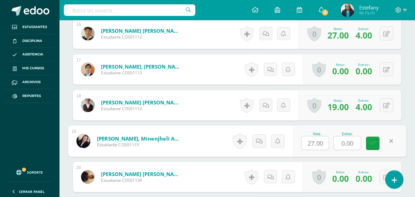
drag, startPoint x: 355, startPoint y: 142, endPoint x: 329, endPoint y: 152, distance: 28.3
click at [331, 151] on div "Nota 27.00 Extras: 0.00" at bounding box center [350, 141] width 114 height 31
type input "5"
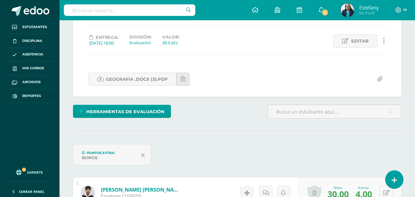
scroll to position [0, 0]
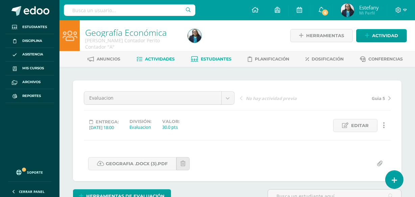
click at [212, 61] on span "Estudiantes" at bounding box center [216, 58] width 31 height 5
click at [216, 58] on span "Estudiantes" at bounding box center [216, 58] width 31 height 5
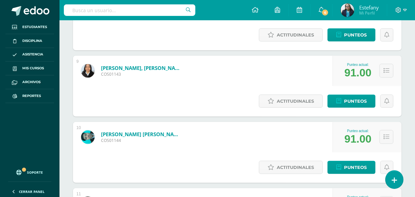
scroll to position [693, 0]
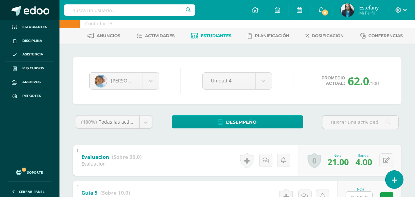
scroll to position [41, 0]
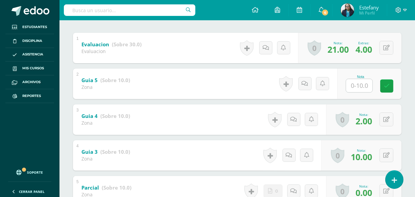
scroll to position [41, 0]
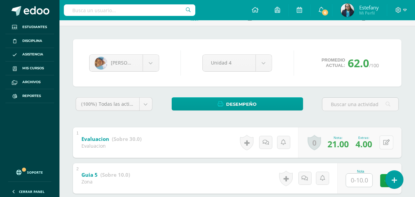
click at [387, 138] on button at bounding box center [387, 143] width 14 height 14
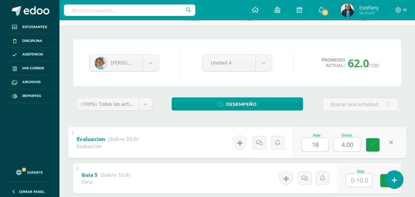
type input "18"
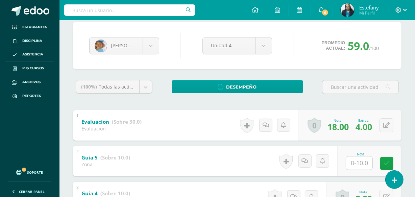
scroll to position [71, 0]
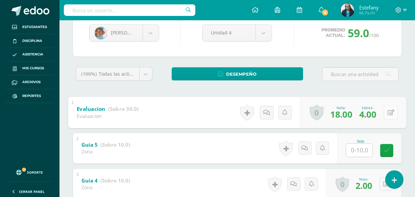
click at [389, 112] on icon at bounding box center [391, 113] width 7 height 6
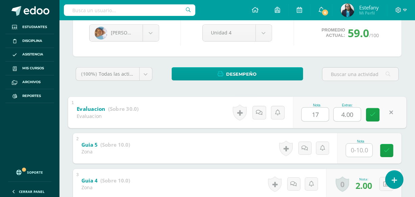
type input "17"
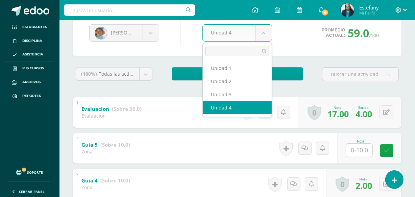
click at [262, 37] on body "Estudiantes Disciplina Asistencia Mis cursos Archivos Reportes Soporte Ayuda Re…" at bounding box center [207, 158] width 415 height 459
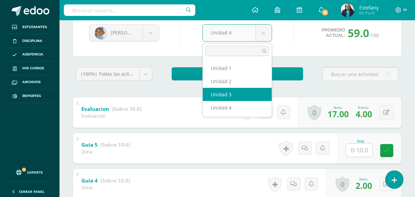
select select "Unidad 3"
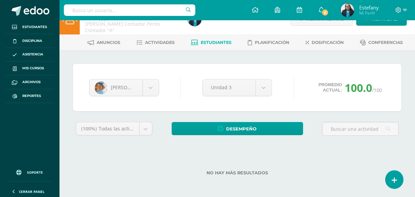
scroll to position [17, 0]
click at [259, 82] on body "Estudiantes Disciplina Asistencia Mis cursos Archivos Reportes Soporte Ayuda Re…" at bounding box center [207, 74] width 415 height 182
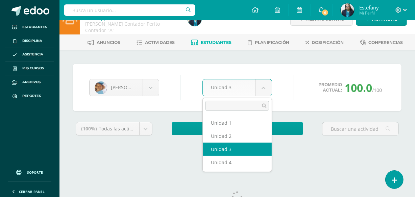
scroll to position [0, 0]
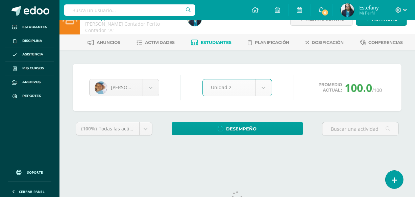
select select "Unidad 2"
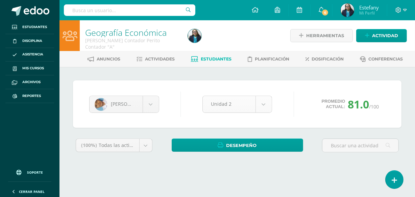
click at [262, 99] on body "Estudiantes Disciplina Asistencia Mis cursos Archivos Reportes Soporte Ayuda Re…" at bounding box center [207, 91] width 415 height 182
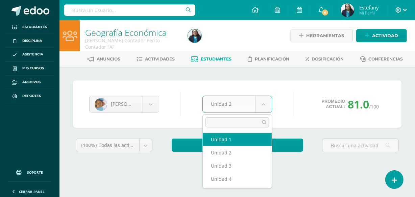
select select "Unidad 1"
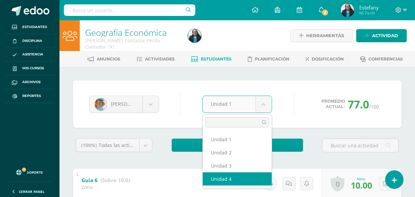
select select "Unidad 4"
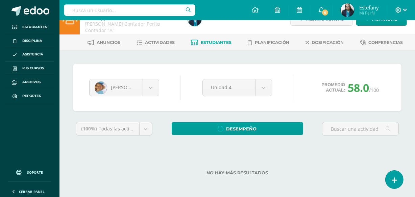
scroll to position [17, 0]
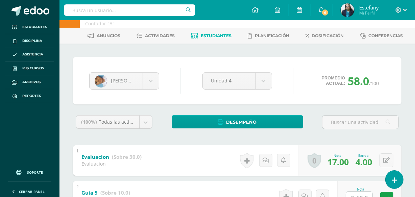
scroll to position [41, 0]
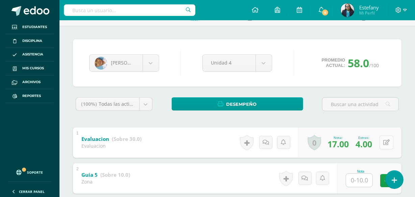
click at [384, 139] on button at bounding box center [387, 143] width 14 height 14
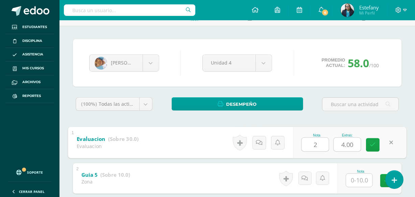
type input "21"
click at [368, 142] on link at bounding box center [373, 145] width 14 height 14
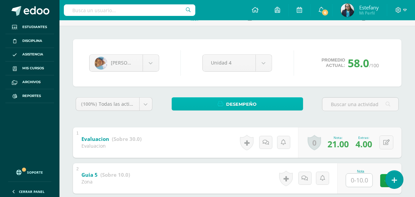
click at [301, 107] on link "Desempeño" at bounding box center [238, 103] width 132 height 13
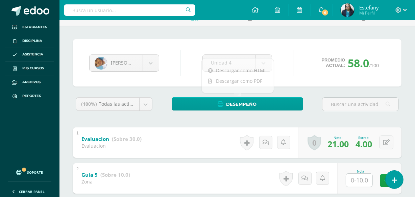
click at [246, 46] on div "Eduardo Melendez Melvin Barahona Jhoseline Bolaños Cristofer Canteros Samuel Ca…" at bounding box center [237, 62] width 329 height 47
click at [149, 66] on body "Estudiantes Disciplina Asistencia Mis cursos Archivos Reportes Soporte Ayuda Re…" at bounding box center [207, 188] width 415 height 459
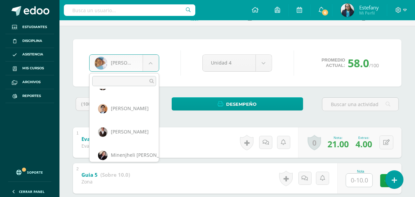
scroll to position [399, 0]
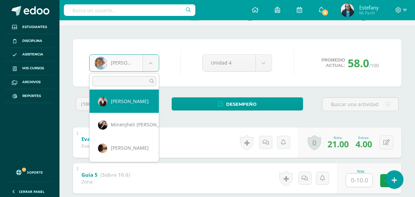
select select "1529"
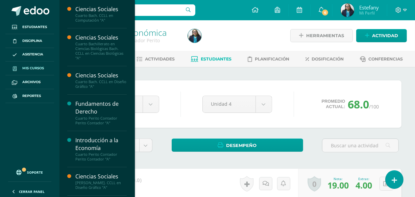
click at [27, 69] on span "Mis cursos" at bounding box center [33, 68] width 22 height 5
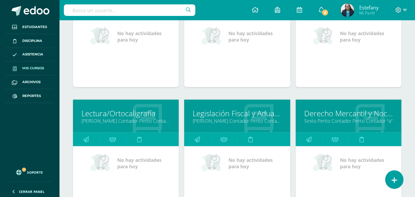
scroll to position [463, 0]
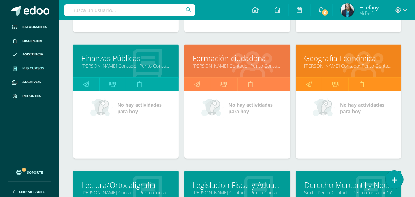
click at [197, 65] on link "[PERSON_NAME] Contador Perito Contador "A"" at bounding box center [237, 66] width 89 height 6
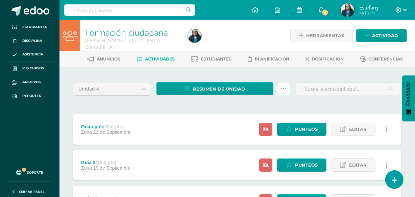
click at [281, 86] on icon at bounding box center [284, 89] width 6 height 6
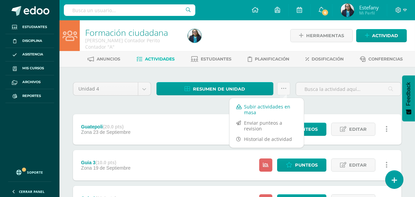
click at [252, 108] on link "Subir actividades en masa" at bounding box center [267, 109] width 74 height 16
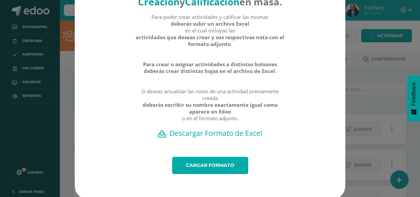
scroll to position [49, 0]
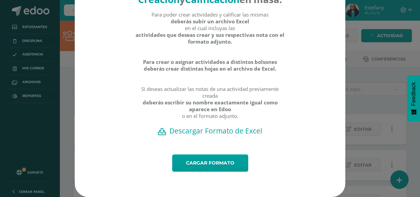
click at [213, 128] on h2 "Descargar Formato de Excel" at bounding box center [210, 130] width 247 height 9
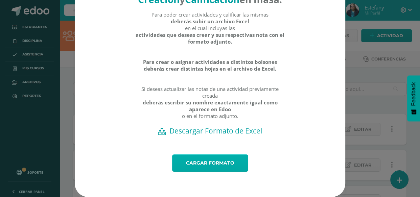
click at [205, 163] on link "Cargar formato" at bounding box center [210, 163] width 76 height 17
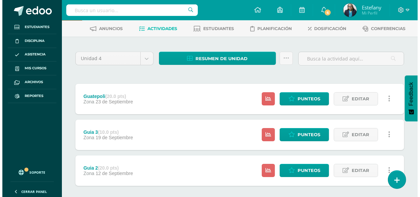
scroll to position [64, 0]
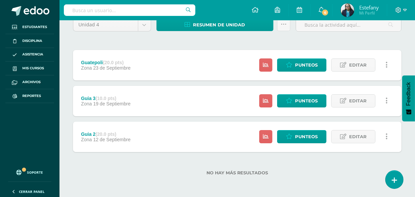
click at [388, 135] on link at bounding box center [386, 136] width 13 height 13
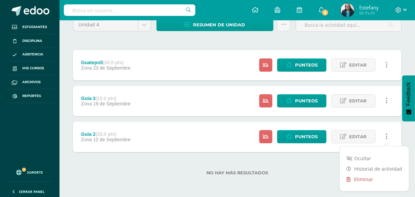
click at [367, 179] on link "Eliminar" at bounding box center [374, 179] width 69 height 10
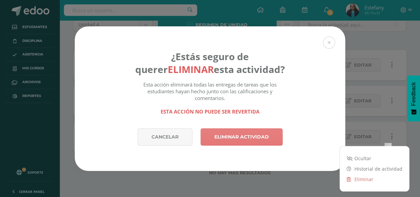
click at [247, 141] on link "Eliminar actividad" at bounding box center [241, 136] width 82 height 17
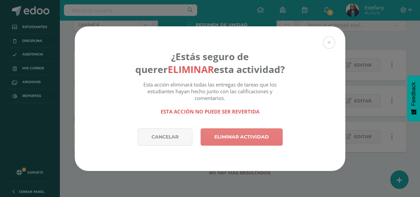
click at [234, 135] on link "Eliminar actividad" at bounding box center [241, 136] width 82 height 17
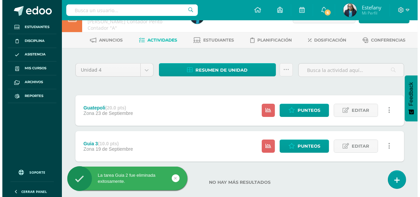
scroll to position [28, 0]
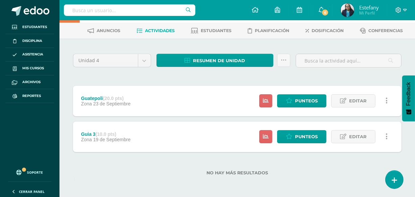
click at [387, 138] on icon at bounding box center [387, 136] width 2 height 7
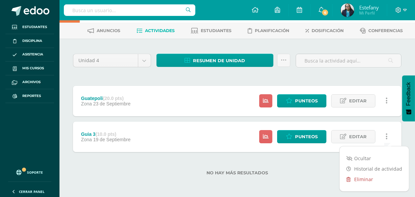
click at [367, 176] on link "Eliminar" at bounding box center [374, 179] width 69 height 10
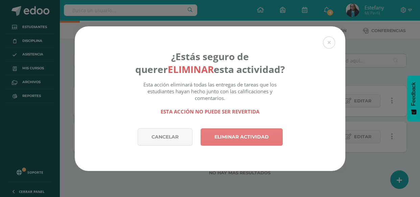
click at [246, 139] on link "Eliminar actividad" at bounding box center [241, 136] width 82 height 17
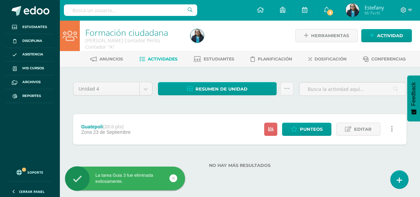
click at [394, 128] on link at bounding box center [391, 129] width 13 height 13
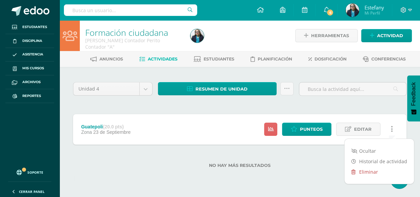
click at [367, 169] on link "Eliminar" at bounding box center [379, 172] width 69 height 10
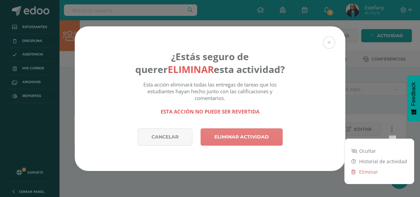
click at [256, 143] on link "Eliminar actividad" at bounding box center [241, 136] width 82 height 17
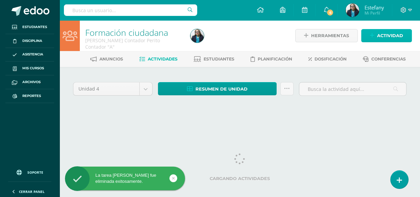
click at [383, 34] on span "Actividad" at bounding box center [390, 35] width 26 height 13
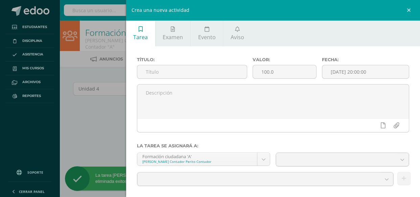
click at [293, 108] on textarea at bounding box center [272, 102] width 271 height 34
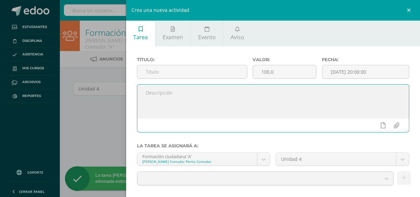
click at [100, 70] on div "Crea una nueva actividad Tarea Examen Evento Aviso Título: Valor: 100.0 Fecha: …" at bounding box center [210, 98] width 420 height 197
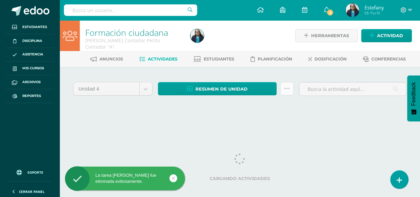
click at [285, 87] on icon at bounding box center [287, 89] width 6 height 6
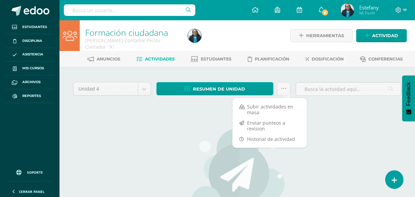
click at [270, 98] on div "Subir actividades en masa Enviar punteos a revision Historial de actividad" at bounding box center [269, 123] width 75 height 50
click at [268, 105] on link "Subir actividades en masa" at bounding box center [270, 109] width 74 height 16
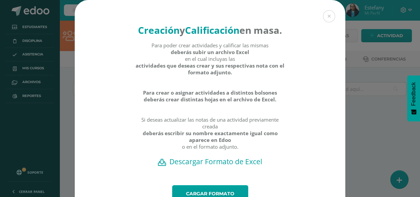
scroll to position [49, 0]
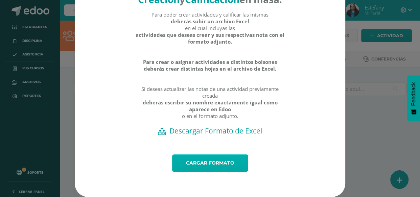
click at [211, 163] on link "Cargar formato" at bounding box center [210, 163] width 76 height 17
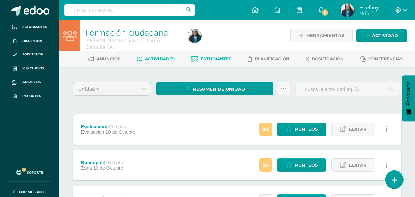
click at [212, 60] on span "Estudiantes" at bounding box center [216, 58] width 31 height 5
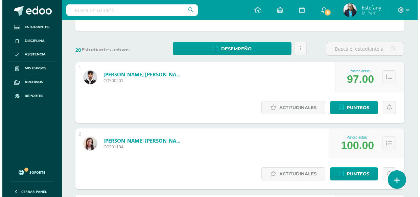
scroll to position [143, 0]
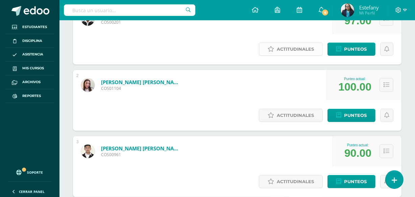
click at [288, 47] on span "Actitudinales" at bounding box center [295, 49] width 37 height 13
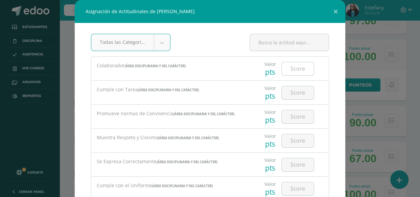
click at [284, 64] on input "number" at bounding box center [298, 68] width 32 height 13
type input "3"
click at [296, 86] on input "number" at bounding box center [298, 92] width 32 height 13
type input "3"
click at [289, 116] on input "number" at bounding box center [298, 116] width 32 height 13
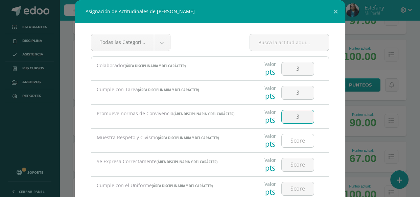
type input "3"
click at [284, 135] on input "number" at bounding box center [298, 140] width 32 height 13
type input "3"
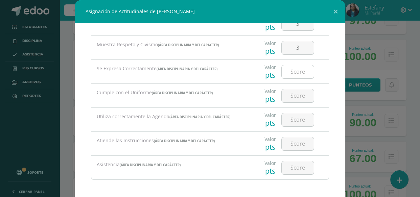
click at [299, 67] on input "number" at bounding box center [298, 71] width 32 height 13
type input "3"
click at [291, 100] on input "number" at bounding box center [298, 95] width 32 height 13
type input "3"
click at [292, 115] on input "number" at bounding box center [298, 119] width 32 height 13
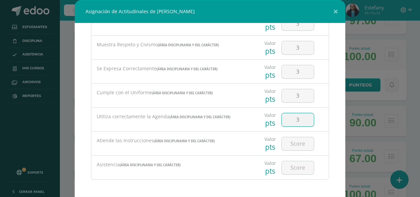
type input "3"
click at [289, 135] on div at bounding box center [298, 144] width 38 height 24
click at [287, 145] on input "number" at bounding box center [298, 143] width 32 height 13
type input "3"
click at [289, 168] on input "number" at bounding box center [298, 167] width 32 height 13
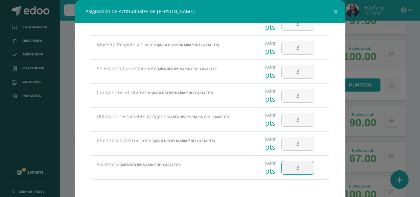
type input "3"
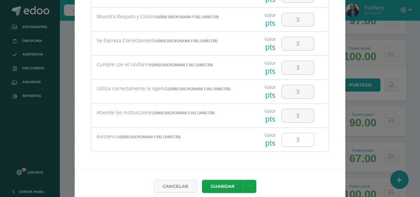
scroll to position [34, 0]
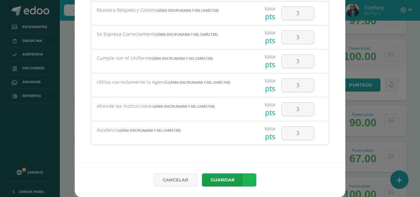
click at [249, 181] on link at bounding box center [249, 179] width 13 height 13
click at [243, 160] on link "Guardar y poblar en todos mis cursos" at bounding box center [233, 154] width 74 height 16
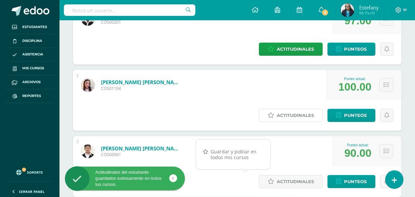
click at [303, 118] on span "Actitudinales" at bounding box center [295, 115] width 37 height 13
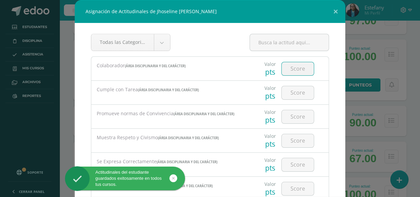
click at [301, 69] on input "number" at bounding box center [298, 68] width 32 height 13
type input "3"
click at [292, 94] on input "number" at bounding box center [298, 92] width 32 height 13
type input "3"
click at [291, 116] on input "number" at bounding box center [298, 116] width 32 height 13
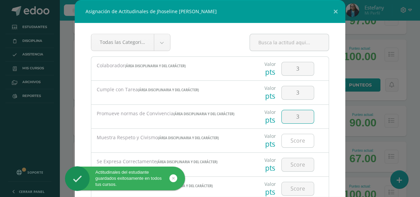
type input "3"
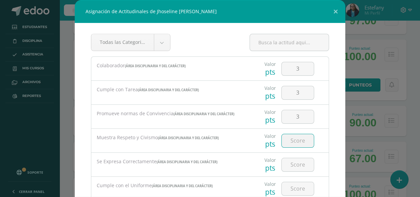
click at [292, 146] on input "number" at bounding box center [298, 140] width 32 height 13
type input "3"
click at [293, 159] on input "number" at bounding box center [298, 164] width 32 height 13
type input "3"
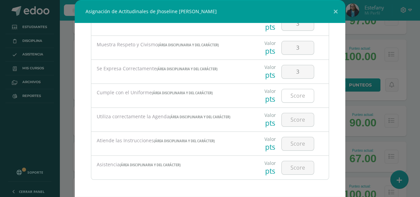
click at [285, 94] on input "number" at bounding box center [298, 95] width 32 height 13
type input "3"
click at [290, 119] on input "number" at bounding box center [298, 119] width 32 height 13
type input "3"
click at [291, 141] on input "3" at bounding box center [298, 143] width 32 height 13
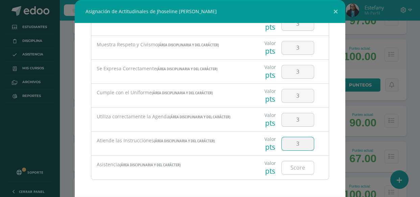
type input "3"
click at [291, 164] on input "3" at bounding box center [298, 167] width 32 height 13
type input "3"
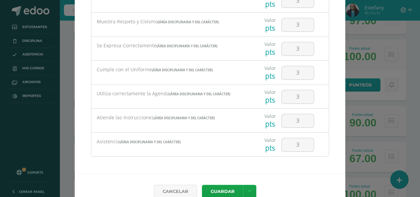
scroll to position [34, 0]
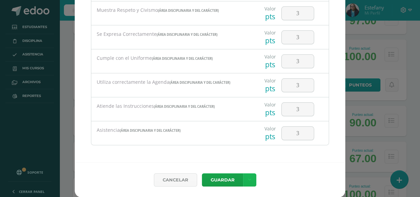
click at [243, 179] on link at bounding box center [249, 179] width 13 height 13
click at [237, 159] on link "Guardar y poblar en todos mis cursos" at bounding box center [233, 154] width 74 height 16
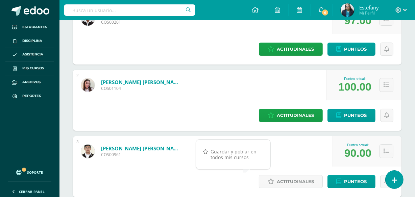
click at [277, 175] on span "Actitudinales" at bounding box center [295, 181] width 37 height 13
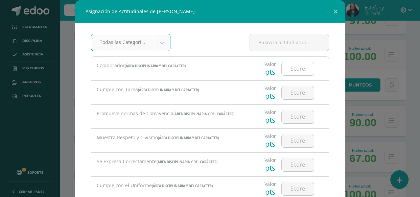
click at [294, 70] on input "number" at bounding box center [298, 68] width 32 height 13
type input "3"
click at [296, 97] on input "number" at bounding box center [298, 92] width 32 height 13
type input "2"
click at [295, 118] on input "number" at bounding box center [298, 116] width 32 height 13
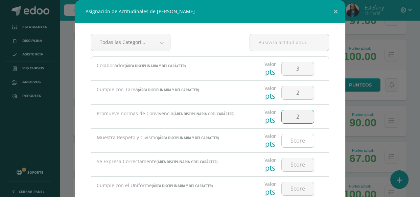
type input "2"
click at [288, 142] on input "number" at bounding box center [298, 140] width 32 height 13
type input "2"
click at [284, 164] on input "number" at bounding box center [298, 164] width 32 height 13
type input "2"
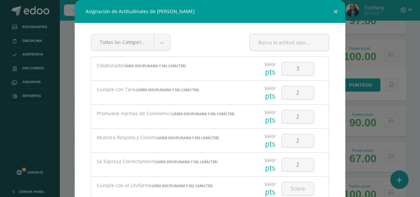
scroll to position [71, 0]
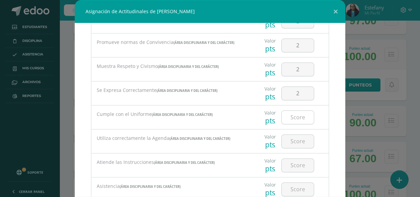
click at [296, 115] on input "number" at bounding box center [298, 117] width 32 height 13
type input "3"
click at [291, 139] on input "number" at bounding box center [298, 141] width 32 height 13
type input "3"
click at [287, 160] on input "number" at bounding box center [298, 165] width 32 height 13
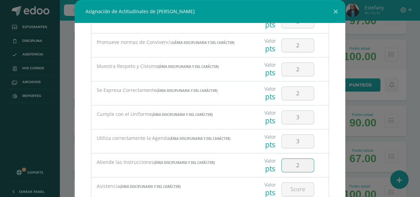
type input "2"
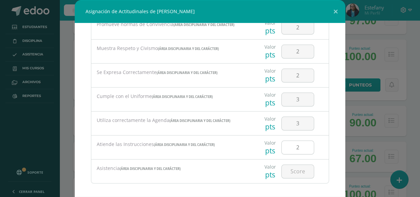
scroll to position [93, 0]
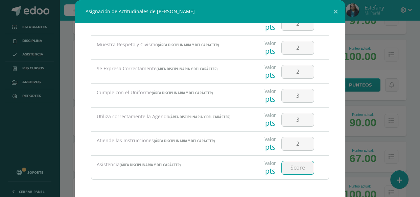
click at [288, 169] on input "number" at bounding box center [298, 167] width 32 height 13
type input "3"
drag, startPoint x: 289, startPoint y: 177, endPoint x: 287, endPoint y: 183, distance: 6.6
click at [287, 182] on div "Todas las Categorias Todas las Categorias Área Disciplinaria y del Carácter Sin…" at bounding box center [210, 110] width 270 height 174
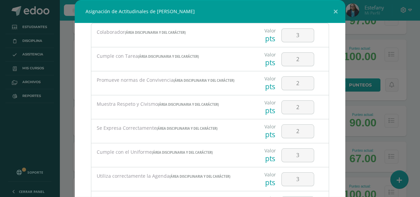
scroll to position [21, 0]
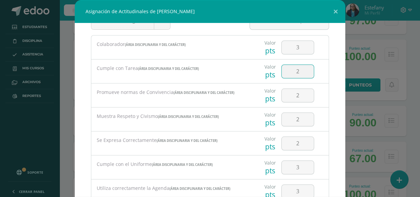
click at [298, 71] on input "2" at bounding box center [298, 71] width 32 height 13
drag, startPoint x: 297, startPoint y: 71, endPoint x: 258, endPoint y: 81, distance: 39.9
click at [258, 81] on div "Valor pts 2" at bounding box center [289, 72] width 74 height 24
type input "1"
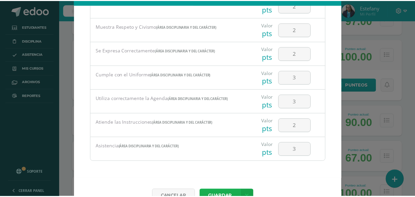
scroll to position [34, 0]
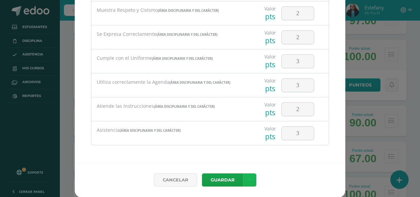
click at [248, 177] on icon at bounding box center [250, 180] width 4 height 6
click at [244, 157] on link "Guardar y poblar en todos mis cursos" at bounding box center [233, 154] width 74 height 16
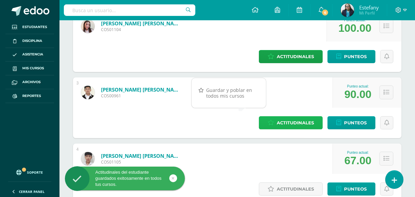
scroll to position [215, 0]
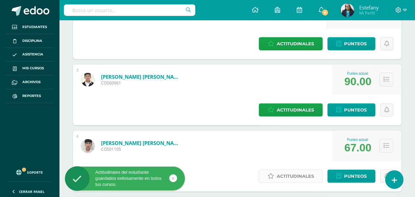
click at [259, 170] on link "Actitudinales" at bounding box center [291, 176] width 64 height 13
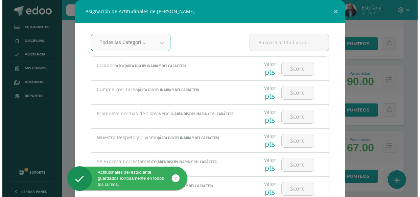
scroll to position [185, 0]
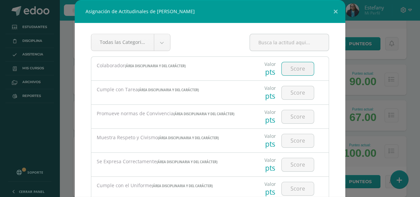
click at [295, 71] on input "number" at bounding box center [298, 68] width 32 height 13
type input "2"
click at [292, 96] on input "number" at bounding box center [298, 92] width 32 height 13
type input "2"
click at [288, 117] on input "number" at bounding box center [298, 116] width 32 height 13
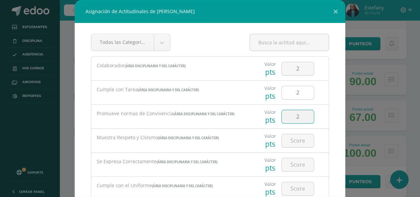
type input "2"
drag, startPoint x: 300, startPoint y: 93, endPoint x: 276, endPoint y: 96, distance: 23.9
click at [282, 96] on input "2" at bounding box center [298, 92] width 32 height 13
type input "1"
click at [293, 144] on input "number" at bounding box center [298, 140] width 32 height 13
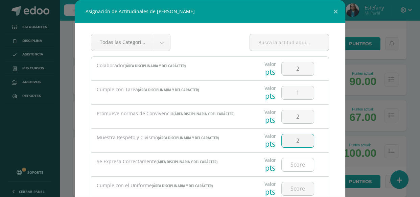
type input "2"
click at [294, 161] on input "number" at bounding box center [298, 164] width 32 height 13
type input "2"
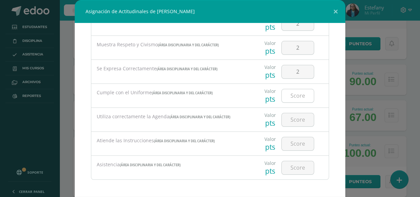
click at [298, 95] on input "number" at bounding box center [298, 95] width 32 height 13
type input "2"
drag, startPoint x: 293, startPoint y: 115, endPoint x: 292, endPoint y: 121, distance: 5.6
click at [293, 115] on input "number" at bounding box center [298, 119] width 32 height 13
type input "2"
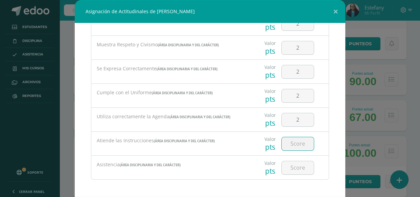
click at [287, 147] on input "number" at bounding box center [298, 143] width 32 height 13
type input "2"
click at [290, 165] on input "number" at bounding box center [298, 167] width 32 height 13
type input "2"
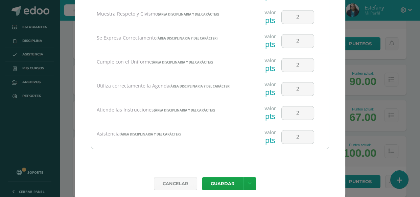
scroll to position [34, 0]
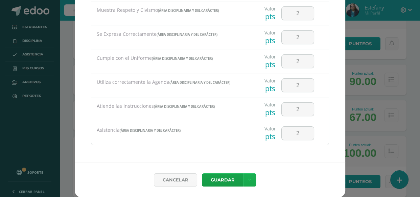
drag, startPoint x: 248, startPoint y: 169, endPoint x: 246, endPoint y: 177, distance: 8.6
click at [246, 176] on div "Cancelar Guardar Guardar y poblar en todos mis cursos" at bounding box center [210, 179] width 270 height 35
click at [248, 178] on icon at bounding box center [250, 180] width 4 height 6
click at [249, 153] on link "Guardar y poblar en todos mis cursos" at bounding box center [233, 154] width 74 height 16
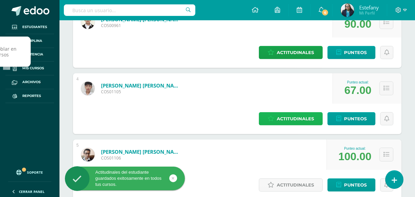
scroll to position [215, 0]
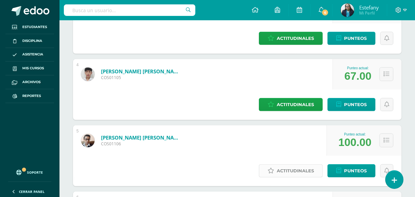
click at [279, 165] on span "Actitudinales" at bounding box center [295, 171] width 37 height 13
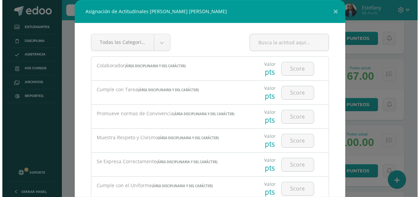
scroll to position [256, 0]
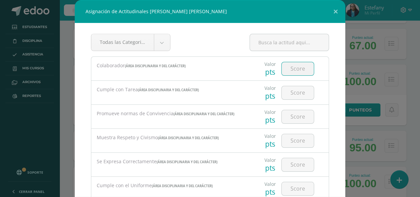
click at [296, 71] on input "number" at bounding box center [298, 68] width 32 height 13
type input "3"
click at [299, 85] on div at bounding box center [298, 93] width 38 height 24
click at [298, 89] on input "number" at bounding box center [298, 92] width 32 height 13
type input "3"
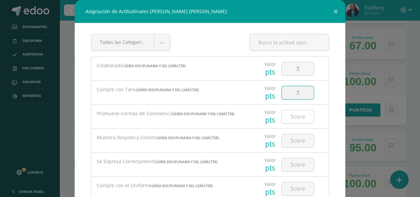
click at [293, 117] on input "number" at bounding box center [298, 116] width 32 height 13
type input "3"
click at [292, 142] on input "number" at bounding box center [298, 140] width 32 height 13
type input "3"
click at [289, 165] on input "3" at bounding box center [298, 164] width 32 height 13
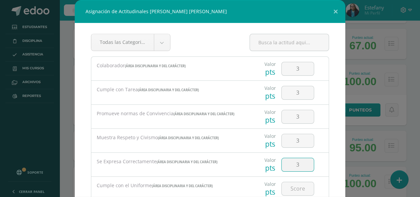
type input "3"
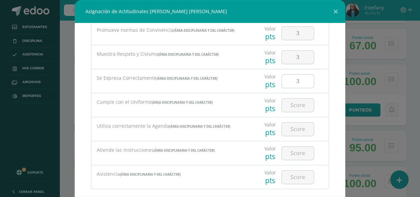
scroll to position [93, 0]
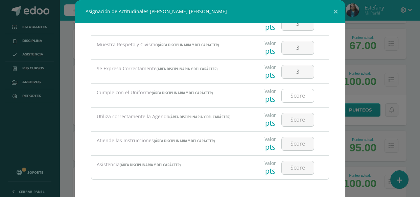
click at [290, 91] on input "number" at bounding box center [298, 95] width 32 height 13
type input "3"
click at [285, 117] on input "number" at bounding box center [298, 119] width 32 height 13
type input "3"
click at [294, 142] on input "number" at bounding box center [298, 143] width 32 height 13
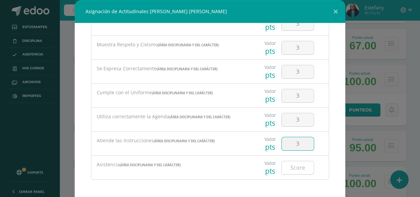
type input "3"
click at [287, 168] on input "number" at bounding box center [298, 167] width 32 height 13
type input "3"
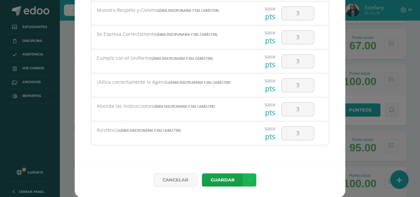
click at [248, 179] on icon at bounding box center [250, 180] width 4 height 6
click at [234, 150] on link "Guardar y poblar en todos mis cursos" at bounding box center [233, 154] width 74 height 16
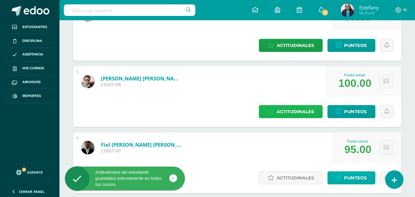
scroll to position [358, 0]
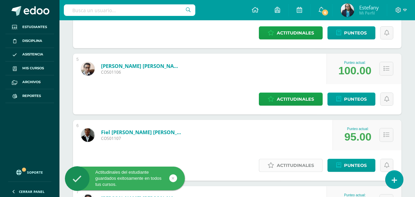
click at [277, 159] on span "Actitudinales" at bounding box center [295, 165] width 37 height 13
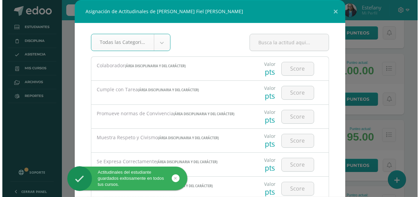
scroll to position [328, 0]
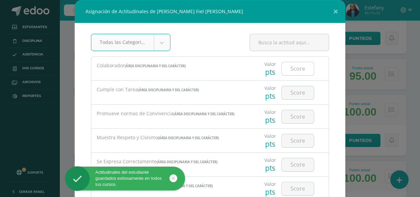
click at [290, 67] on input "number" at bounding box center [298, 68] width 32 height 13
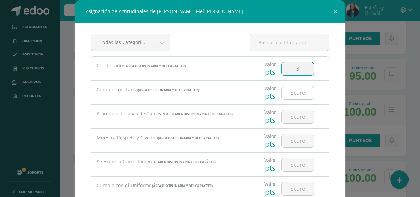
type input "3"
click at [291, 97] on input "number" at bounding box center [298, 92] width 32 height 13
type input "3"
click at [288, 112] on input "number" at bounding box center [298, 116] width 32 height 13
type input "3"
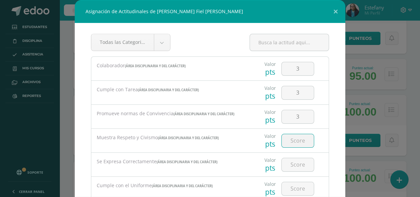
click at [284, 137] on input "number" at bounding box center [298, 140] width 32 height 13
type input "3"
click at [288, 166] on input "number" at bounding box center [298, 164] width 32 height 13
type input "3"
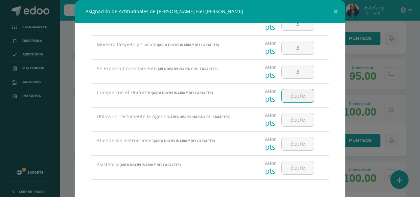
click at [298, 93] on input "number" at bounding box center [298, 95] width 32 height 13
type input "3"
click at [290, 123] on input "number" at bounding box center [298, 119] width 32 height 13
type input "3"
click at [287, 142] on input "number" at bounding box center [298, 143] width 32 height 13
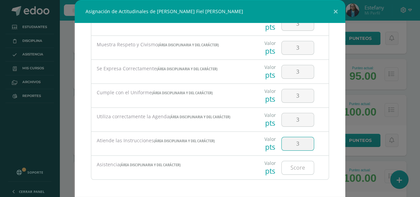
type input "3"
click at [291, 172] on input "number" at bounding box center [298, 167] width 32 height 13
type input "3"
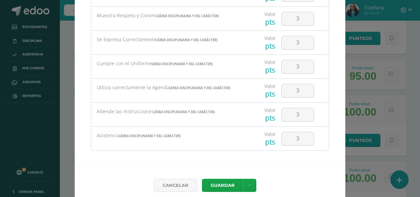
scroll to position [34, 0]
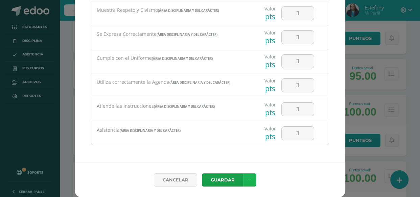
click at [248, 182] on icon at bounding box center [250, 180] width 4 height 6
click at [238, 155] on link "Guardar y poblar en todos mis cursos" at bounding box center [233, 154] width 74 height 16
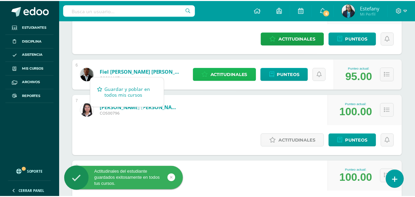
scroll to position [358, 0]
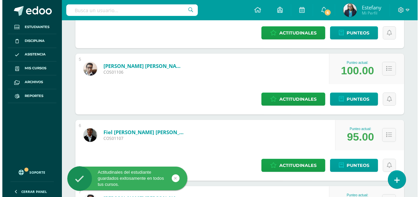
scroll to position [328, 0]
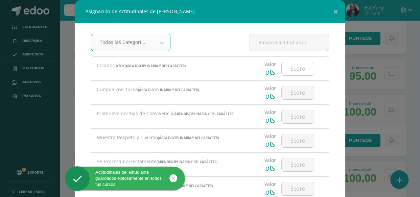
click at [295, 71] on input "number" at bounding box center [298, 68] width 32 height 13
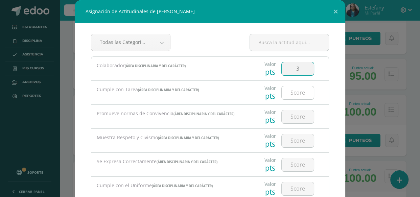
type input "3"
click at [290, 91] on input "number" at bounding box center [298, 92] width 32 height 13
type input "2"
click at [294, 118] on input "number" at bounding box center [298, 116] width 32 height 13
type input "3"
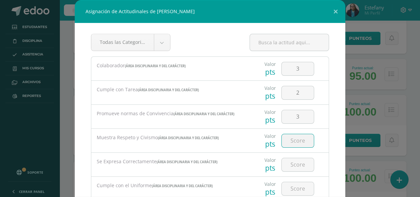
click at [292, 136] on input "number" at bounding box center [298, 140] width 32 height 13
type input "3"
click at [289, 161] on input "number" at bounding box center [298, 164] width 32 height 13
type input "3"
click at [289, 184] on input "number" at bounding box center [298, 188] width 32 height 13
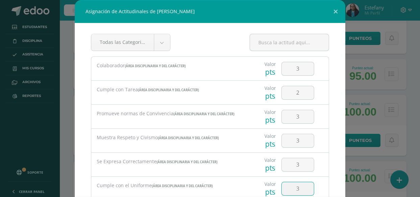
type input "3"
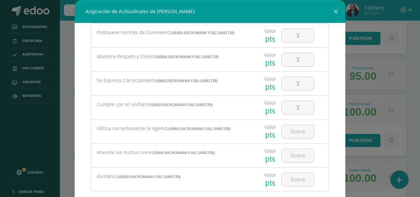
scroll to position [93, 0]
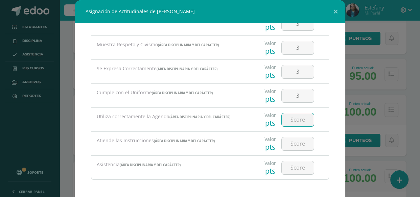
click at [283, 119] on input "number" at bounding box center [298, 119] width 32 height 13
type input "3"
click at [291, 146] on input "number" at bounding box center [298, 143] width 32 height 13
type input "3"
click at [288, 170] on input "number" at bounding box center [298, 167] width 32 height 13
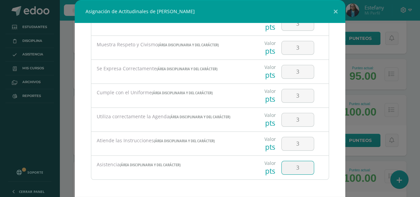
type input "3"
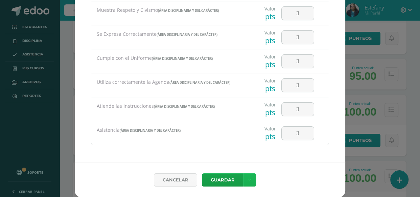
click at [251, 177] on link at bounding box center [249, 179] width 13 height 13
click at [246, 154] on link "Guardar y poblar en todos mis cursos" at bounding box center [233, 154] width 74 height 16
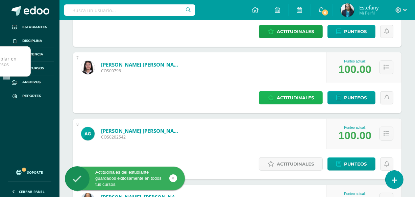
scroll to position [430, 0]
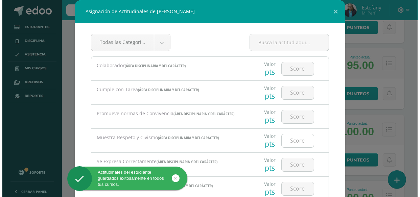
scroll to position [400, 0]
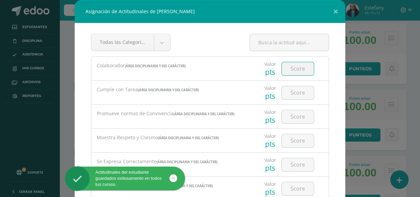
click at [295, 69] on input "number" at bounding box center [298, 68] width 32 height 13
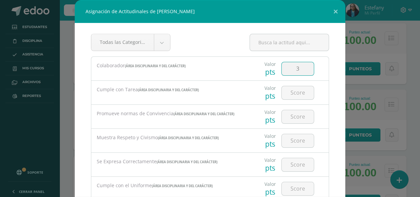
type input "3"
click at [290, 89] on input "number" at bounding box center [298, 92] width 32 height 13
type input "3"
click at [289, 114] on input "number" at bounding box center [298, 116] width 32 height 13
type input "3"
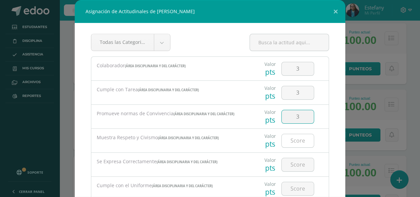
click at [284, 136] on input "number" at bounding box center [298, 140] width 32 height 13
type input "3"
click at [287, 163] on input "number" at bounding box center [298, 164] width 32 height 13
type input "3"
click at [288, 187] on input "number" at bounding box center [298, 188] width 32 height 13
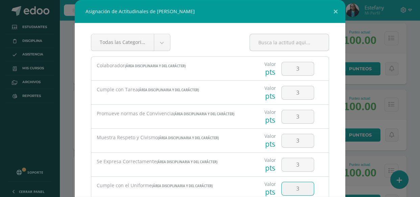
type input "3"
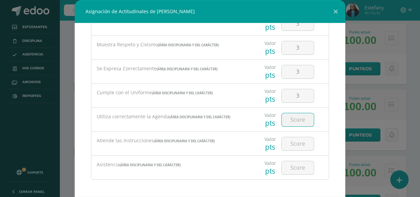
click at [301, 118] on input "number" at bounding box center [298, 119] width 32 height 13
type input "3"
click at [300, 139] on input "number" at bounding box center [298, 143] width 32 height 13
type input "3"
click at [291, 165] on input "number" at bounding box center [298, 167] width 32 height 13
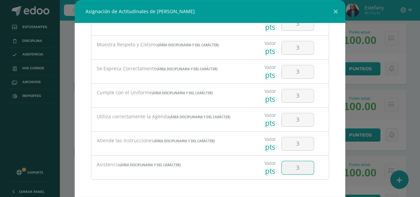
type input "3"
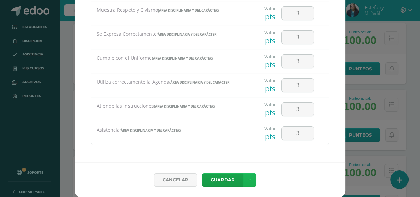
click at [244, 178] on link at bounding box center [249, 179] width 13 height 13
click at [233, 155] on link "Guardar y poblar en todos mis cursos" at bounding box center [233, 154] width 74 height 16
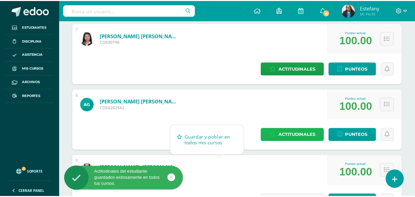
scroll to position [430, 0]
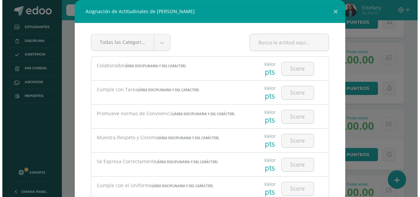
scroll to position [471, 0]
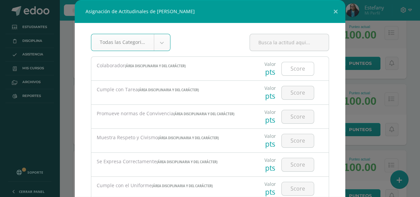
click at [294, 71] on input "number" at bounding box center [298, 68] width 32 height 13
type input "3"
click at [300, 93] on input "number" at bounding box center [298, 92] width 32 height 13
type input "3"
click at [299, 117] on input "number" at bounding box center [298, 116] width 32 height 13
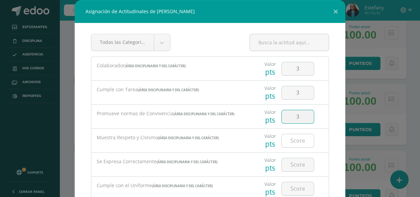
type input "3"
click at [293, 140] on input "number" at bounding box center [298, 140] width 32 height 13
type input "3"
click at [291, 162] on input "number" at bounding box center [298, 164] width 32 height 13
type input "3"
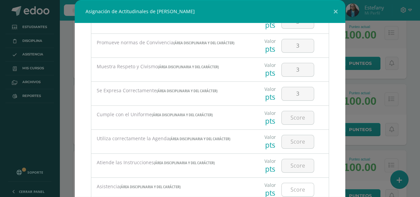
scroll to position [93, 0]
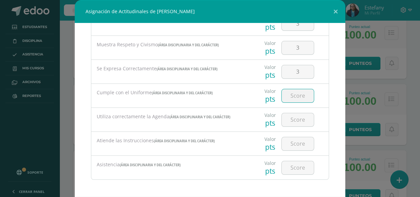
click at [294, 101] on input "number" at bounding box center [298, 95] width 32 height 13
type input "3"
click at [293, 114] on input "number" at bounding box center [298, 119] width 32 height 13
type input "3"
click at [289, 145] on input "number" at bounding box center [298, 143] width 32 height 13
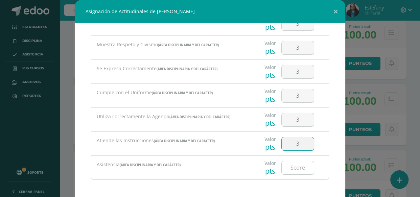
type input "3"
click at [291, 173] on input "number" at bounding box center [298, 167] width 32 height 13
type input "3"
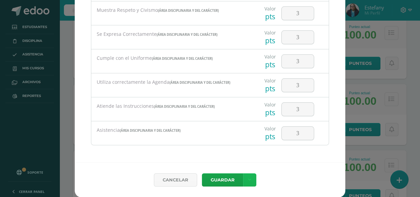
click at [250, 175] on link at bounding box center [249, 179] width 13 height 13
click at [258, 155] on link "Guardar y poblar en todos mis cursos" at bounding box center [233, 154] width 74 height 16
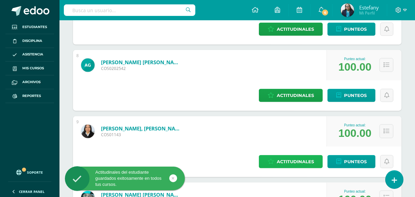
scroll to position [574, 0]
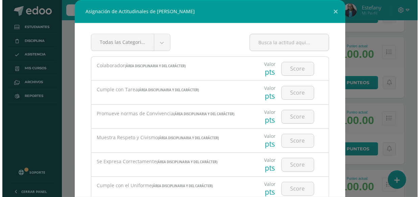
scroll to position [543, 0]
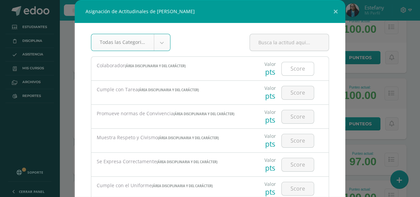
click at [290, 71] on input "number" at bounding box center [298, 68] width 32 height 13
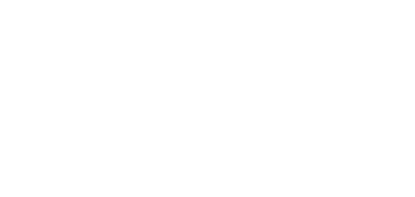
click at [0, 0] on html at bounding box center [0, 0] width 0 height 0
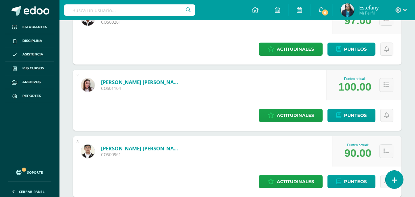
scroll to position [528, 0]
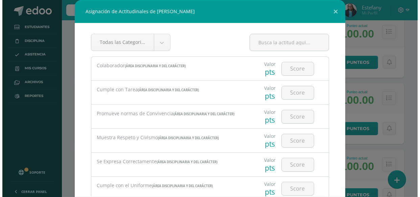
scroll to position [497, 0]
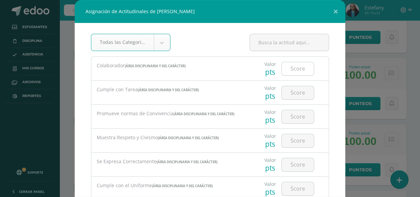
click at [287, 70] on input "number" at bounding box center [298, 68] width 32 height 13
type input "3"
click at [291, 88] on input "number" at bounding box center [298, 92] width 32 height 13
type input "3"
click at [292, 112] on div at bounding box center [297, 117] width 33 height 14
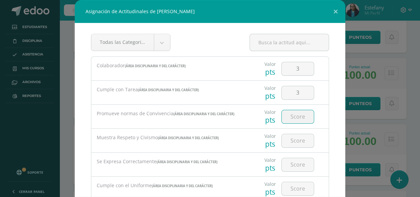
click at [290, 117] on input "number" at bounding box center [298, 116] width 32 height 13
type input "2"
click at [295, 139] on input "number" at bounding box center [298, 140] width 32 height 13
type input "2"
click at [295, 162] on input "number" at bounding box center [298, 164] width 32 height 13
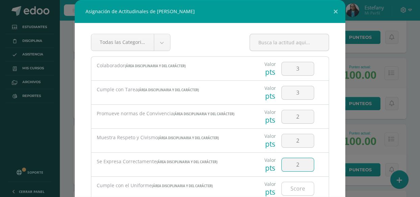
type input "2"
click at [293, 186] on input "number" at bounding box center [298, 188] width 32 height 13
type input "2"
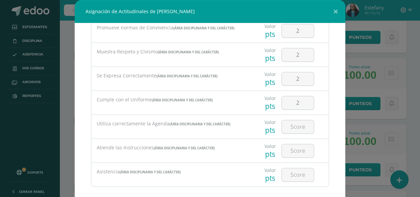
scroll to position [93, 0]
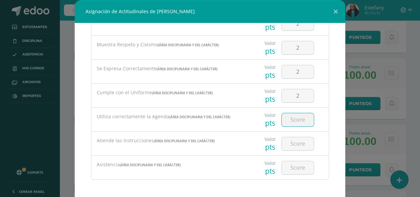
click at [298, 113] on input "number" at bounding box center [298, 119] width 32 height 13
type input "2"
click at [297, 139] on input "number" at bounding box center [298, 143] width 32 height 13
type input "2"
click at [294, 168] on input "number" at bounding box center [298, 167] width 32 height 13
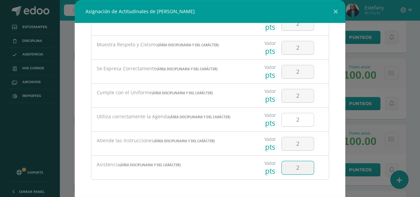
type input "2"
drag, startPoint x: 298, startPoint y: 120, endPoint x: 266, endPoint y: 129, distance: 32.4
click at [269, 127] on div "Valor pts 2" at bounding box center [289, 120] width 74 height 24
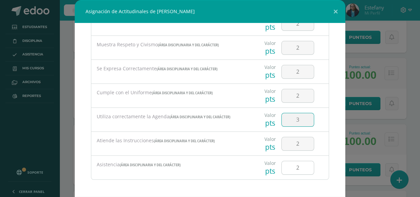
type input "3"
drag, startPoint x: 291, startPoint y: 163, endPoint x: 287, endPoint y: 166, distance: 5.3
click at [287, 166] on input "2" at bounding box center [298, 167] width 32 height 13
type input "3"
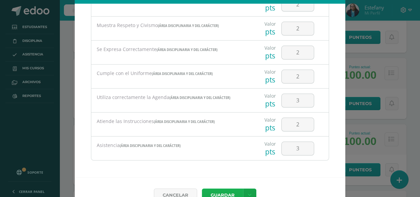
scroll to position [34, 0]
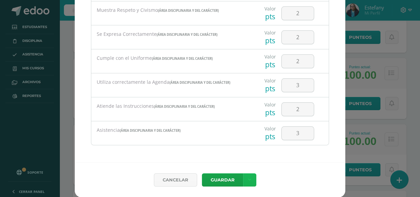
click at [251, 178] on link at bounding box center [249, 179] width 13 height 13
click at [244, 155] on link "Guardar y poblar en todos mis cursos" at bounding box center [233, 154] width 74 height 16
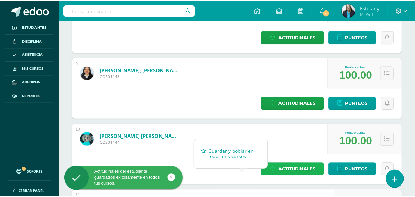
scroll to position [528, 0]
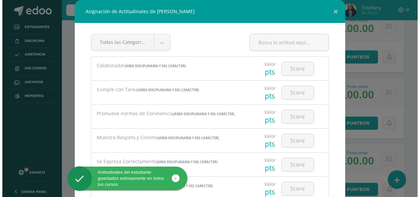
scroll to position [569, 0]
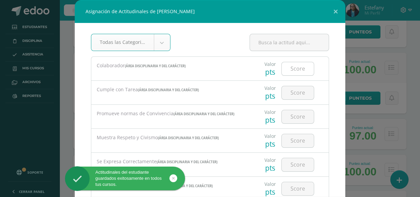
click at [291, 71] on input "number" at bounding box center [298, 68] width 32 height 13
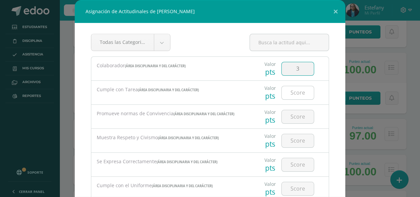
type input "3"
click at [297, 92] on input "number" at bounding box center [298, 92] width 32 height 13
type input "3"
click at [291, 111] on input "number" at bounding box center [298, 116] width 32 height 13
type input "3"
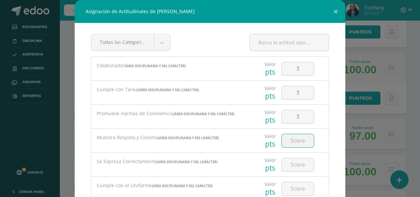
click at [284, 144] on input "number" at bounding box center [298, 140] width 32 height 13
type input "3"
click at [287, 161] on input "number" at bounding box center [298, 164] width 32 height 13
type input "3"
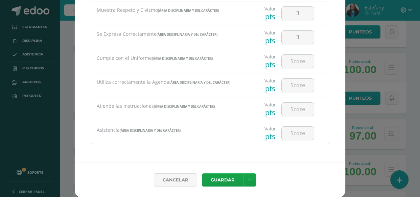
scroll to position [0, 0]
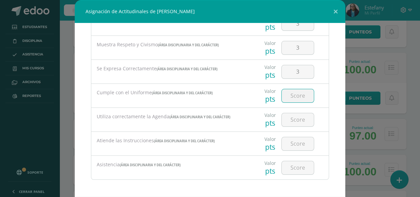
click at [296, 97] on input "number" at bounding box center [298, 95] width 32 height 13
type input "3"
click at [298, 118] on input "number" at bounding box center [298, 119] width 32 height 13
type input "3"
click at [297, 141] on input "number" at bounding box center [298, 143] width 32 height 13
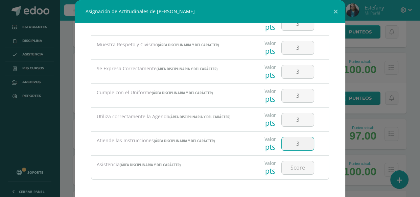
type input "3"
click at [296, 160] on div at bounding box center [298, 168] width 38 height 24
click at [288, 172] on input "number" at bounding box center [298, 167] width 32 height 13
type input "3"
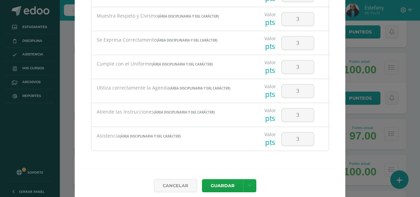
scroll to position [34, 0]
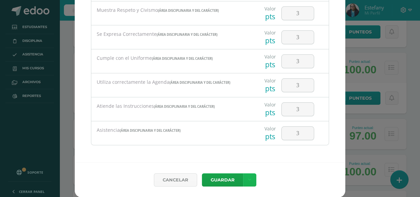
click at [245, 176] on link at bounding box center [249, 179] width 13 height 13
click at [233, 158] on link "Guardar y poblar en todos mis cursos" at bounding box center [233, 154] width 74 height 16
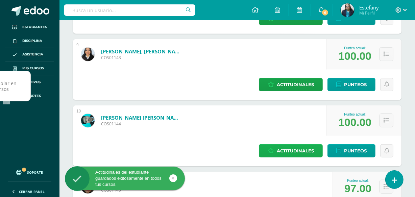
scroll to position [599, 0]
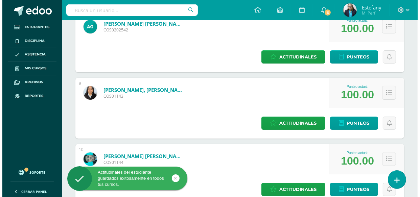
scroll to position [569, 0]
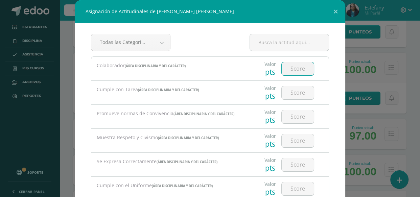
click at [296, 66] on input "number" at bounding box center [298, 68] width 32 height 13
type input "3"
click at [293, 94] on input "number" at bounding box center [298, 92] width 32 height 13
type input "3"
click at [295, 118] on input "number" at bounding box center [298, 116] width 32 height 13
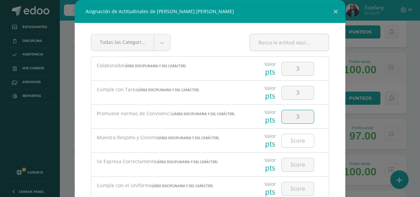
type input "3"
click at [294, 141] on input "number" at bounding box center [298, 140] width 32 height 13
type input "3"
click at [293, 165] on input "number" at bounding box center [298, 164] width 32 height 13
type input "3"
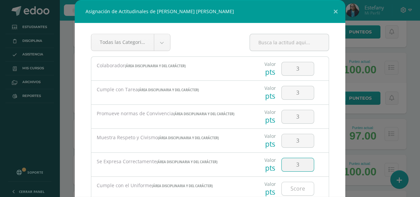
click at [293, 193] on input "number" at bounding box center [298, 188] width 32 height 13
type input "3"
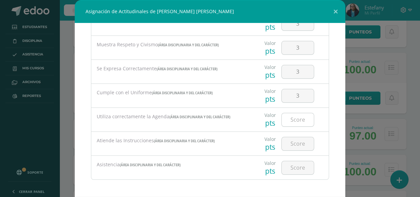
click at [293, 117] on input "number" at bounding box center [298, 119] width 32 height 13
type input "3"
click at [294, 139] on input "number" at bounding box center [298, 143] width 32 height 13
type input "3"
click at [295, 165] on input "number" at bounding box center [298, 167] width 32 height 13
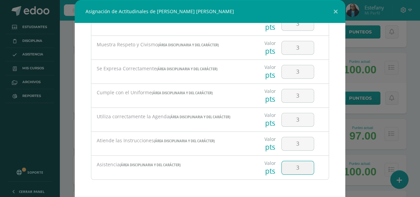
type input "3"
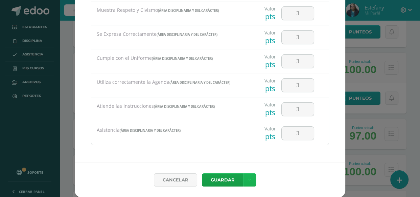
click at [245, 174] on link at bounding box center [249, 179] width 13 height 13
click at [241, 155] on link "Guardar y poblar en todos mis cursos" at bounding box center [233, 154] width 74 height 16
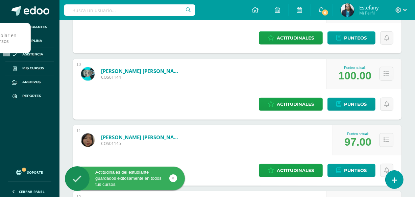
scroll to position [671, 0]
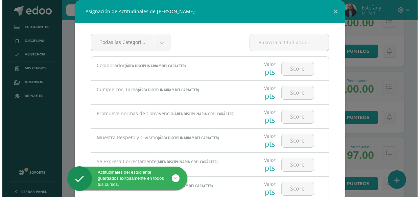
scroll to position [641, 0]
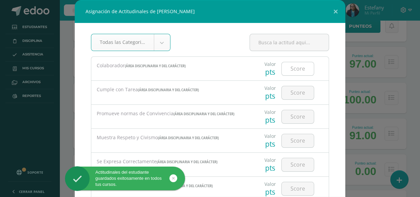
click at [288, 71] on input "number" at bounding box center [298, 68] width 32 height 13
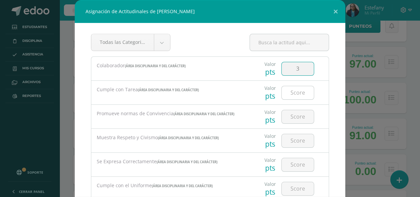
type input "3"
click at [294, 90] on input "number" at bounding box center [298, 92] width 32 height 13
type input "3"
drag, startPoint x: 299, startPoint y: 112, endPoint x: 298, endPoint y: 115, distance: 4.0
click at [299, 112] on input "number" at bounding box center [298, 116] width 32 height 13
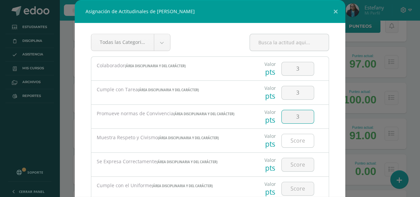
type input "3"
click at [290, 146] on input "number" at bounding box center [298, 140] width 32 height 13
type input "3"
click at [291, 156] on div at bounding box center [298, 165] width 38 height 24
click at [292, 164] on input "number" at bounding box center [298, 164] width 32 height 13
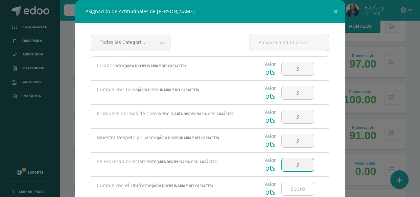
type input "3"
click at [290, 187] on input "number" at bounding box center [298, 188] width 32 height 13
type input "3"
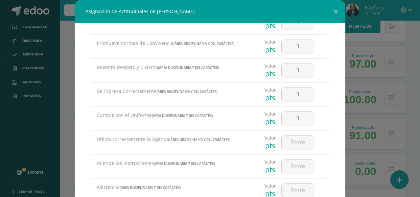
scroll to position [93, 0]
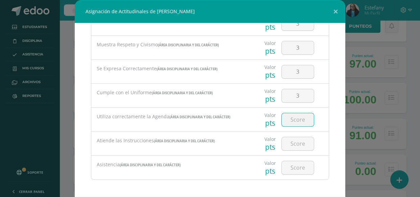
click at [303, 122] on input "number" at bounding box center [298, 119] width 32 height 13
type input "3"
click at [297, 145] on input "number" at bounding box center [298, 143] width 32 height 13
type input "3"
click at [296, 170] on input "number" at bounding box center [298, 167] width 32 height 13
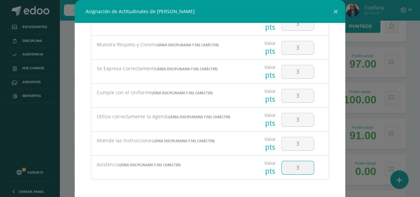
type input "3"
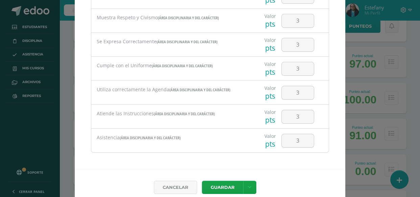
scroll to position [34, 0]
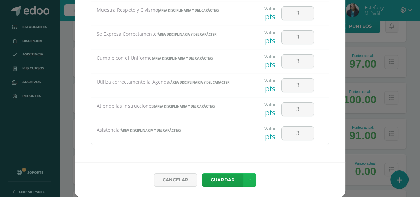
click at [243, 185] on link at bounding box center [249, 179] width 13 height 13
click at [237, 152] on link "Guardar y poblar en todos mis cursos" at bounding box center [233, 154] width 74 height 16
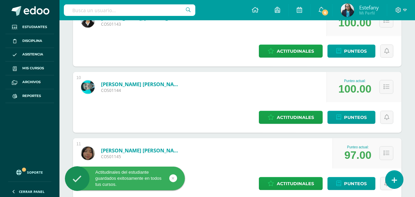
scroll to position [743, 0]
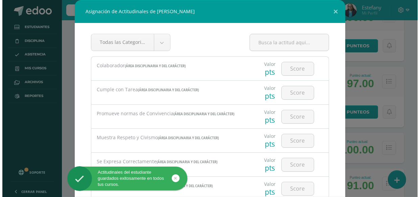
scroll to position [713, 0]
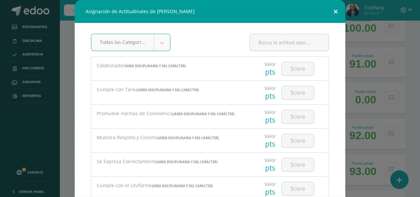
click at [331, 11] on button at bounding box center [335, 11] width 19 height 23
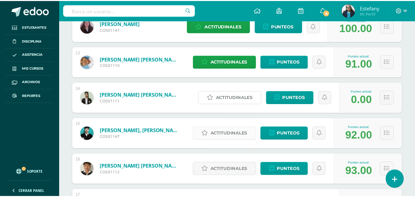
scroll to position [743, 0]
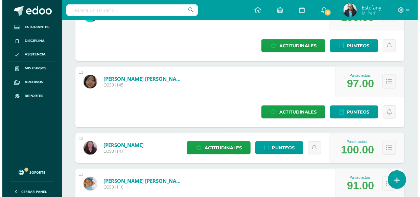
scroll to position [713, 0]
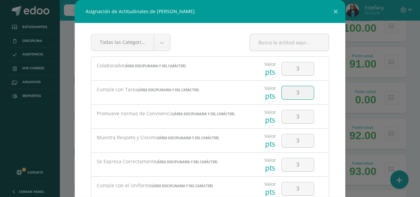
drag, startPoint x: 299, startPoint y: 91, endPoint x: 274, endPoint y: 97, distance: 26.0
click at [279, 97] on div "3" at bounding box center [298, 93] width 38 height 24
type input "2"
drag, startPoint x: 297, startPoint y: 115, endPoint x: 279, endPoint y: 123, distance: 19.4
click at [282, 123] on input "3" at bounding box center [298, 116] width 32 height 13
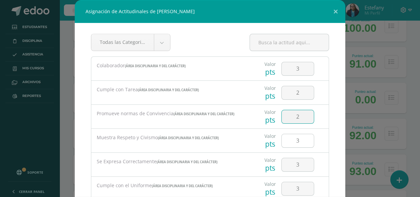
type input "2"
drag, startPoint x: 297, startPoint y: 138, endPoint x: 274, endPoint y: 145, distance: 24.6
click at [282, 142] on input "2" at bounding box center [298, 140] width 32 height 13
type input "2"
drag, startPoint x: 297, startPoint y: 168, endPoint x: 277, endPoint y: 165, distance: 20.5
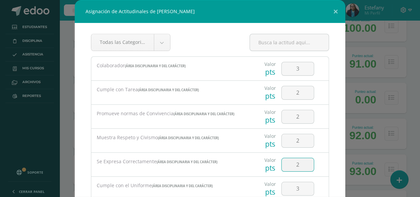
click at [282, 165] on input "2" at bounding box center [298, 164] width 32 height 13
type input "2"
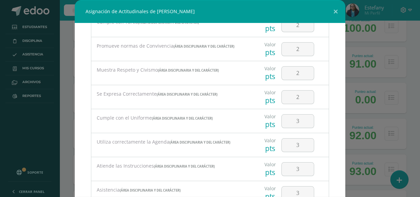
scroll to position [71, 0]
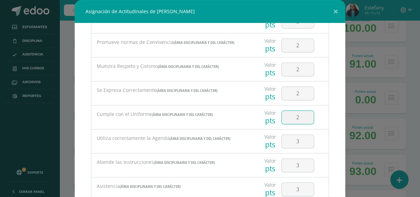
drag, startPoint x: 293, startPoint y: 116, endPoint x: 266, endPoint y: 128, distance: 29.5
click at [268, 126] on div "Valor pts 2" at bounding box center [289, 117] width 74 height 24
type input "2"
drag, startPoint x: 296, startPoint y: 141, endPoint x: 280, endPoint y: 145, distance: 16.5
click at [282, 145] on input "3" at bounding box center [298, 141] width 32 height 13
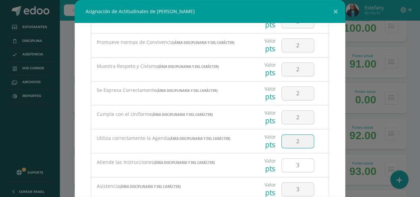
type input "2"
drag, startPoint x: 294, startPoint y: 164, endPoint x: 270, endPoint y: 178, distance: 27.4
click at [267, 168] on div "Valor pts 3" at bounding box center [289, 165] width 74 height 24
type input "2"
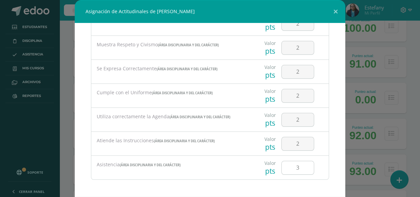
click at [279, 173] on div "3" at bounding box center [298, 168] width 38 height 24
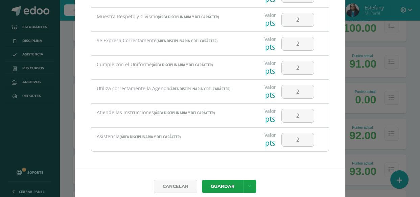
scroll to position [34, 0]
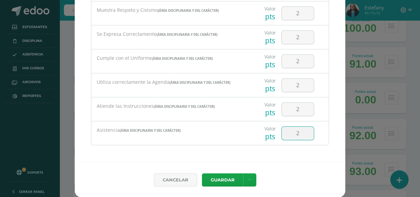
drag, startPoint x: 298, startPoint y: 129, endPoint x: 287, endPoint y: 138, distance: 14.2
click at [287, 138] on input "2" at bounding box center [298, 133] width 32 height 13
type input "3"
click at [248, 181] on icon at bounding box center [250, 180] width 4 height 6
click at [235, 157] on link "Guardar y poblar en todos mis cursos" at bounding box center [233, 154] width 74 height 16
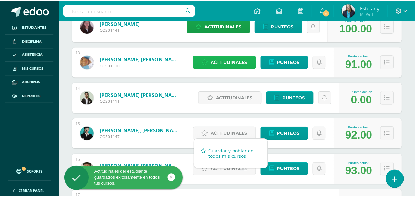
scroll to position [743, 0]
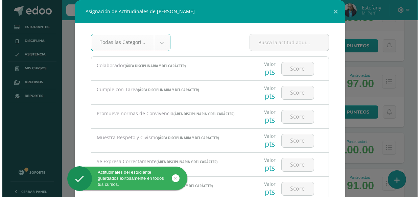
scroll to position [713, 0]
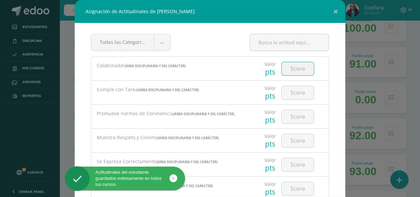
click at [285, 68] on input "number" at bounding box center [298, 68] width 32 height 13
click at [334, 6] on button at bounding box center [335, 11] width 19 height 23
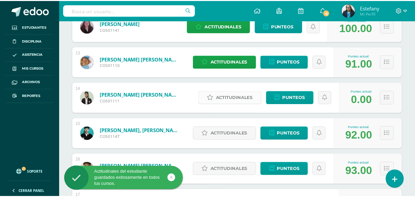
scroll to position [743, 0]
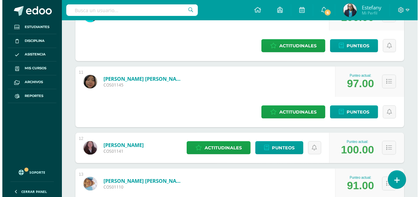
scroll to position [713, 0]
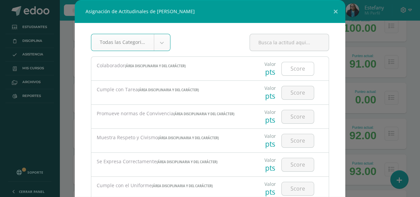
click at [294, 65] on input "number" at bounding box center [298, 68] width 32 height 13
type input "3"
click at [289, 91] on input "number" at bounding box center [298, 92] width 32 height 13
type input "3"
click at [292, 116] on input "number" at bounding box center [298, 116] width 32 height 13
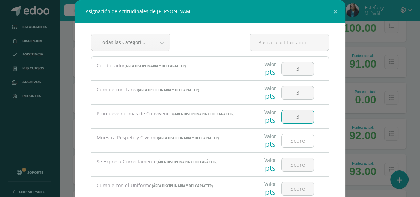
type input "3"
click at [294, 141] on input "number" at bounding box center [298, 140] width 32 height 13
type input "3"
click at [291, 163] on input "number" at bounding box center [298, 164] width 32 height 13
type input "3"
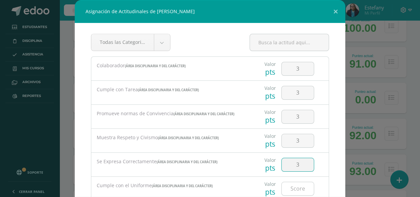
click at [294, 186] on input "number" at bounding box center [298, 188] width 32 height 13
type input "3"
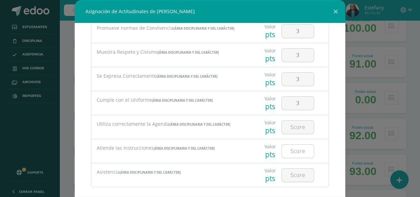
scroll to position [93, 0]
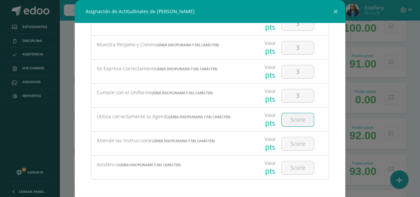
click at [289, 116] on input "number" at bounding box center [298, 119] width 32 height 13
type input "3"
click at [292, 148] on input "number" at bounding box center [298, 143] width 32 height 13
type input "3"
click at [291, 167] on input "number" at bounding box center [298, 167] width 32 height 13
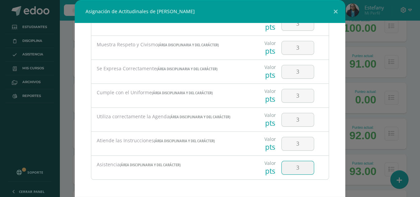
type input "3"
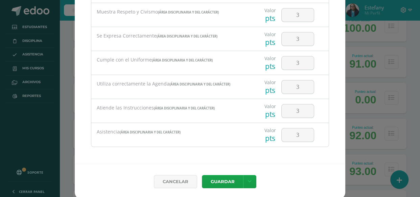
scroll to position [34, 0]
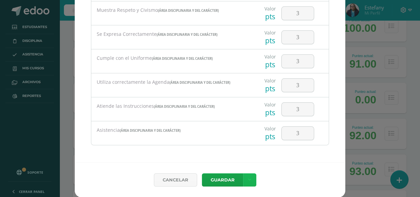
click at [248, 178] on icon at bounding box center [250, 180] width 4 height 6
click at [241, 153] on link "Guardar y poblar en todos mis cursos" at bounding box center [233, 154] width 74 height 16
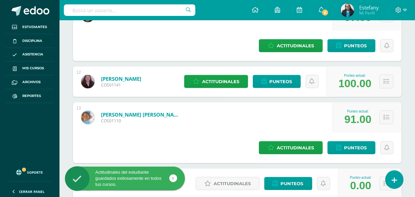
scroll to position [815, 0]
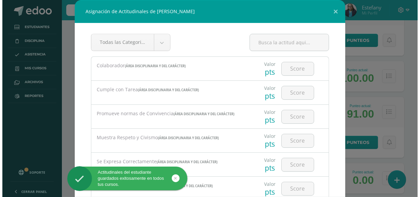
scroll to position [754, 0]
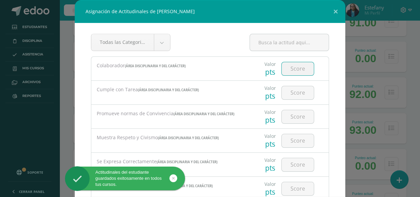
click at [294, 70] on input "number" at bounding box center [298, 68] width 32 height 13
type input "3"
click at [298, 91] on input "number" at bounding box center [298, 92] width 32 height 13
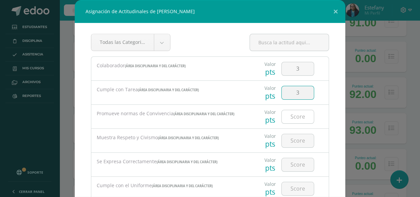
type input "3"
click at [292, 117] on input "number" at bounding box center [298, 116] width 32 height 13
type input "3"
click at [294, 141] on input "number" at bounding box center [298, 140] width 32 height 13
type input "3"
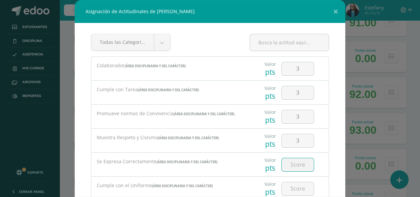
click at [294, 160] on input "number" at bounding box center [298, 164] width 32 height 13
type input "3"
click at [291, 183] on input "number" at bounding box center [298, 188] width 32 height 13
type input "3"
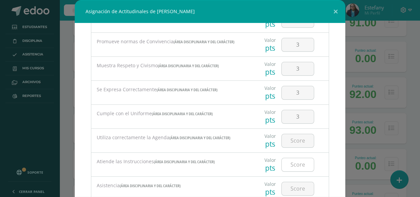
scroll to position [93, 0]
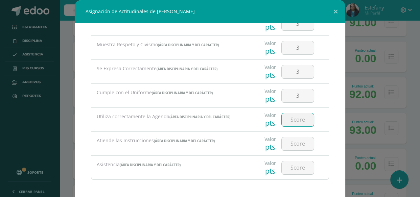
click at [294, 116] on input "number" at bounding box center [298, 119] width 32 height 13
type input "3"
click at [287, 142] on input "number" at bounding box center [298, 143] width 32 height 13
type input "3"
drag, startPoint x: 292, startPoint y: 175, endPoint x: 292, endPoint y: 168, distance: 6.8
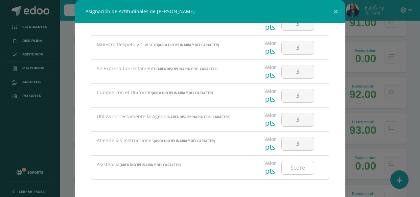
click at [292, 175] on div at bounding box center [298, 168] width 38 height 24
click at [293, 166] on input "number" at bounding box center [298, 167] width 32 height 13
type input "3"
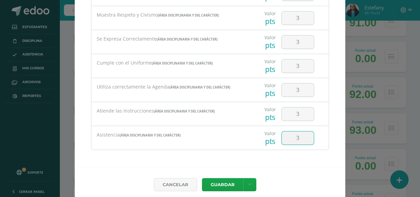
scroll to position [34, 0]
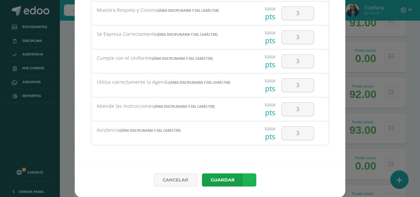
click at [244, 174] on link at bounding box center [249, 179] width 13 height 13
click at [240, 156] on link "Guardar y poblar en todos mis cursos" at bounding box center [233, 154] width 74 height 16
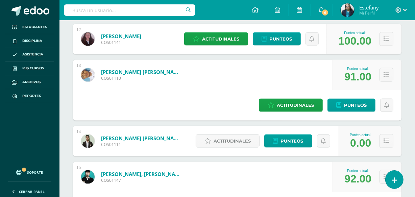
scroll to position [856, 0]
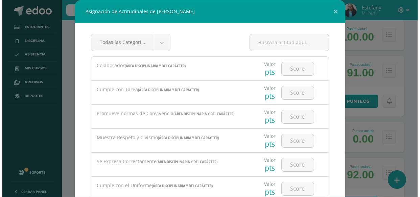
scroll to position [795, 0]
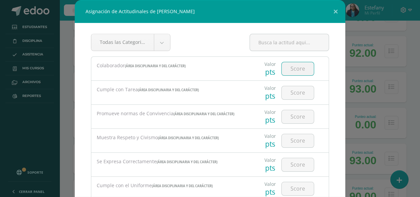
click at [292, 71] on input "number" at bounding box center [298, 68] width 32 height 13
type input "3"
click at [295, 91] on input "number" at bounding box center [298, 92] width 32 height 13
type input "3"
click at [292, 119] on input "number" at bounding box center [298, 116] width 32 height 13
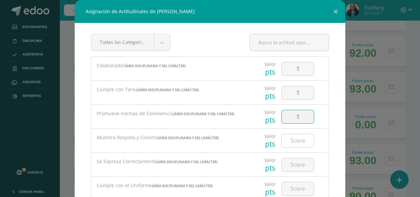
type input "3"
click at [291, 142] on input "number" at bounding box center [298, 140] width 32 height 13
drag, startPoint x: 300, startPoint y: 91, endPoint x: 277, endPoint y: 101, distance: 25.1
click at [279, 101] on div "3" at bounding box center [298, 93] width 38 height 24
type input "2"
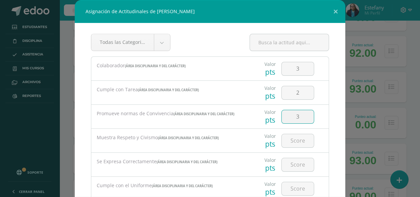
drag, startPoint x: 299, startPoint y: 115, endPoint x: 286, endPoint y: 124, distance: 15.2
click at [287, 123] on div "3" at bounding box center [298, 117] width 38 height 24
type input "2"
click at [298, 140] on input "number" at bounding box center [298, 140] width 32 height 13
type input "2"
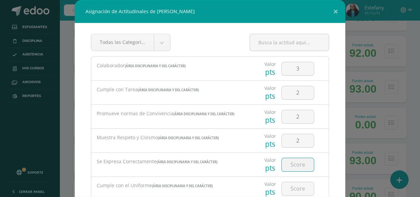
click at [296, 161] on input "number" at bounding box center [298, 164] width 32 height 13
type input "2"
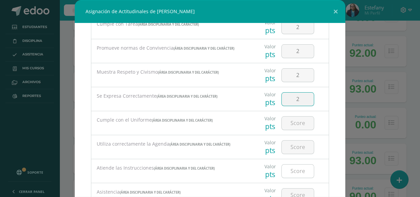
scroll to position [93, 0]
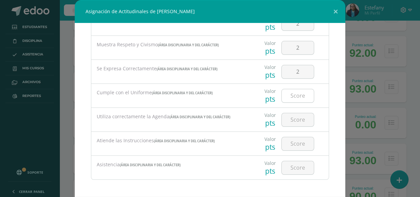
click at [289, 94] on input "number" at bounding box center [298, 95] width 32 height 13
type input "2"
click at [293, 119] on input "number" at bounding box center [298, 119] width 32 height 13
type input "2"
click at [291, 146] on input "number" at bounding box center [298, 143] width 32 height 13
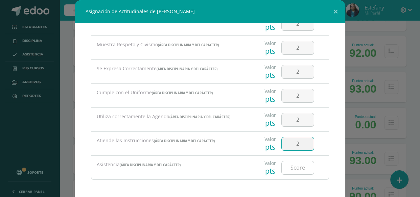
type input "2"
click at [289, 163] on input "number" at bounding box center [298, 167] width 32 height 13
type input "2"
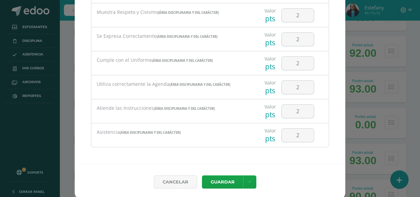
scroll to position [34, 0]
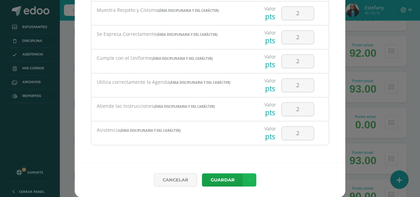
click at [251, 177] on link at bounding box center [249, 179] width 13 height 13
click at [248, 155] on link "Guardar y poblar en todos mis cursos" at bounding box center [233, 154] width 74 height 16
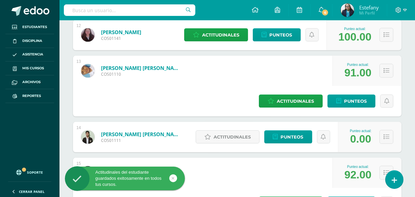
scroll to position [980, 0]
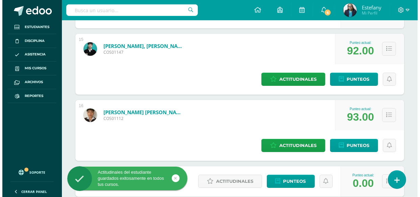
scroll to position [858, 0]
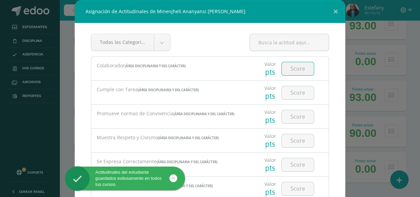
click at [304, 66] on input "number" at bounding box center [298, 68] width 32 height 13
type input "3"
click at [285, 95] on input "number" at bounding box center [298, 92] width 32 height 13
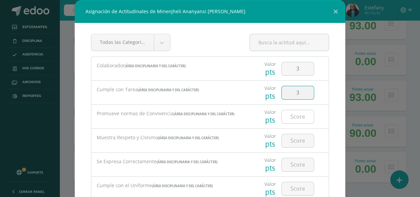
type input "3"
click at [290, 114] on input "number" at bounding box center [298, 116] width 32 height 13
type input "3"
click at [293, 139] on input "number" at bounding box center [298, 140] width 32 height 13
type input "3"
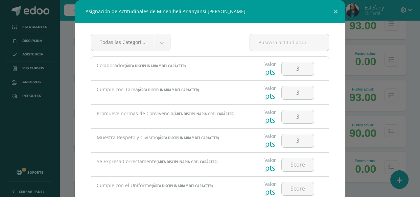
click at [290, 157] on div at bounding box center [298, 165] width 38 height 24
click at [290, 165] on input "number" at bounding box center [298, 164] width 32 height 13
type input "3"
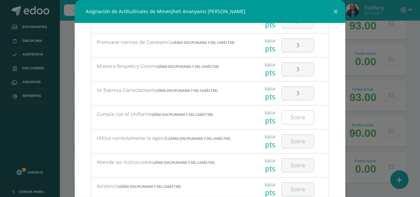
click at [296, 114] on input "number" at bounding box center [298, 117] width 32 height 13
type input "3"
click at [290, 141] on input "number" at bounding box center [298, 141] width 32 height 13
type input "3"
click at [289, 161] on input "number" at bounding box center [298, 165] width 32 height 13
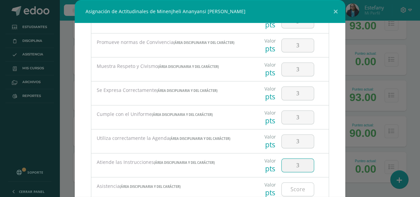
type input "3"
click at [289, 186] on input "number" at bounding box center [298, 189] width 32 height 13
type input "3"
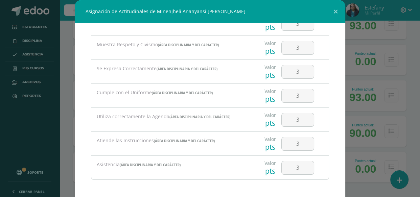
scroll to position [34, 0]
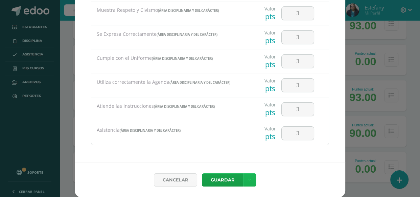
drag, startPoint x: 245, startPoint y: 179, endPoint x: 247, endPoint y: 173, distance: 6.0
click at [248, 179] on icon at bounding box center [250, 180] width 4 height 6
click at [247, 153] on link "Guardar y poblar en todos mis cursos" at bounding box center [233, 154] width 74 height 16
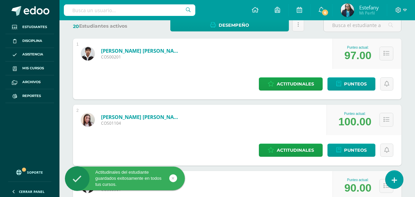
scroll to position [0, 0]
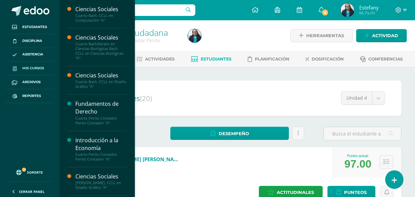
click at [28, 71] on link "Mis cursos" at bounding box center [29, 69] width 49 height 14
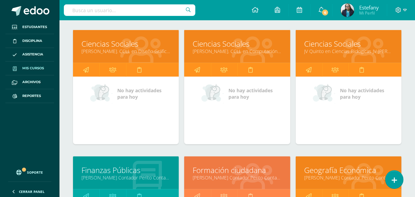
scroll to position [494, 0]
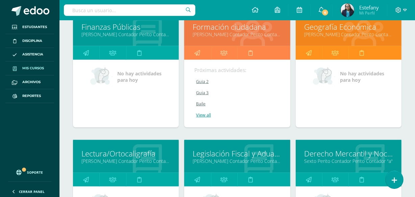
click at [167, 158] on link "[PERSON_NAME] Contador Perito Contador "A"" at bounding box center [125, 161] width 89 height 6
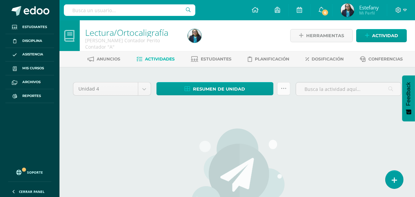
click at [279, 91] on link at bounding box center [283, 88] width 13 height 13
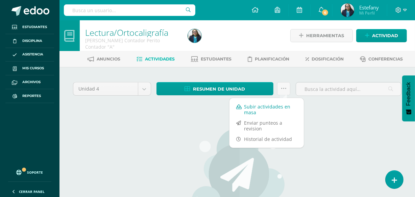
click at [260, 110] on link "Subir actividades en masa" at bounding box center [267, 109] width 74 height 16
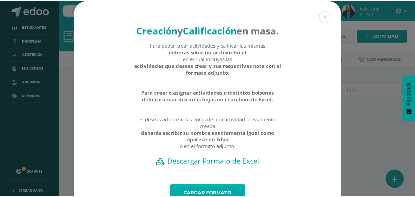
scroll to position [49, 0]
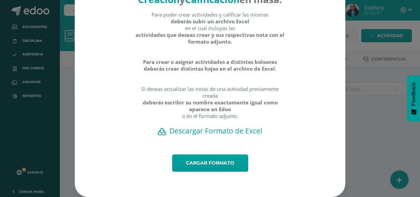
click at [233, 125] on div "Creación y Calificación en masa. Para poder crear actividades y calificar las m…" at bounding box center [210, 61] width 270 height 185
click at [242, 132] on h2 "Descargar Formato de Excel" at bounding box center [210, 130] width 247 height 9
click at [358, 59] on div "Creación y Calificación en masa. Para poder crear actividades y calificar las m…" at bounding box center [210, 83] width 415 height 228
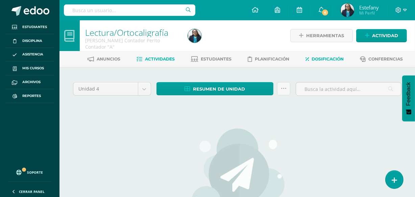
click at [324, 55] on link "Dosificación" at bounding box center [325, 59] width 38 height 11
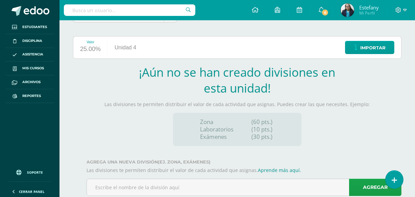
scroll to position [89, 0]
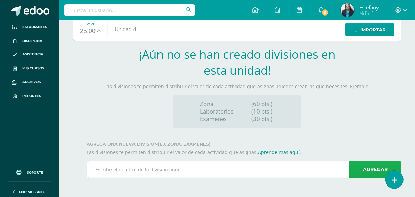
click at [366, 170] on link "Agregar" at bounding box center [375, 169] width 52 height 17
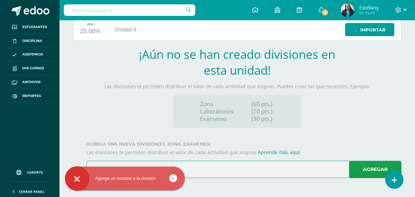
click at [307, 163] on input "text" at bounding box center [244, 169] width 314 height 17
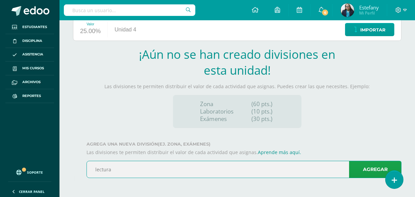
type input "lectura"
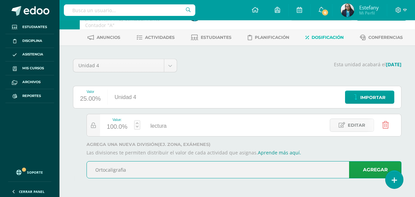
type input "Ortocaligrafia"
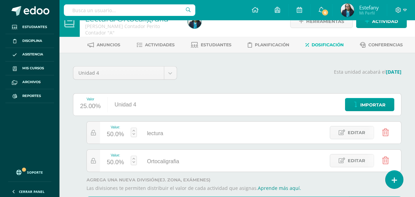
scroll to position [0, 0]
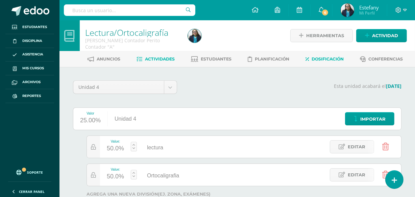
click at [170, 55] on link "Actividades" at bounding box center [156, 59] width 38 height 11
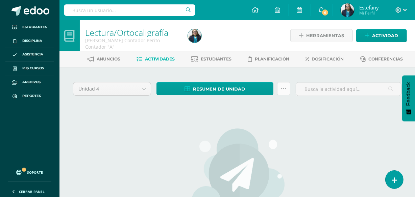
click at [287, 91] on link at bounding box center [283, 88] width 13 height 13
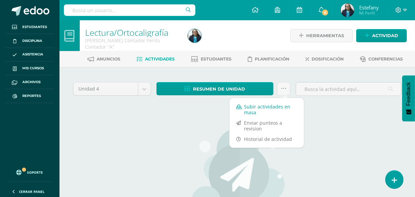
click at [267, 104] on link "Subir actividades en masa" at bounding box center [267, 109] width 74 height 16
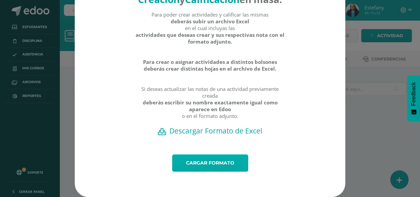
scroll to position [49, 0]
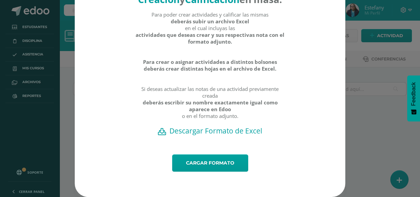
click at [243, 131] on h2 "Descargar Formato de Excel" at bounding box center [210, 130] width 247 height 9
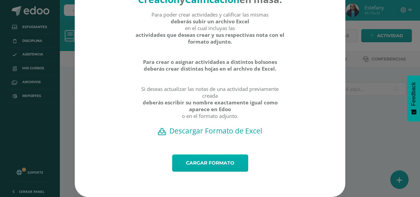
click at [203, 163] on link "Cargar formato" at bounding box center [210, 163] width 76 height 17
click at [209, 164] on link "Cargar formato" at bounding box center [210, 163] width 76 height 17
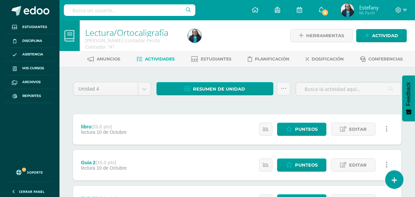
click at [213, 53] on div "Anuncios Actividades Estudiantes Planificación Dosificación Conferencias" at bounding box center [246, 59] width 372 height 16
click at [212, 60] on span "Estudiantes" at bounding box center [216, 58] width 31 height 5
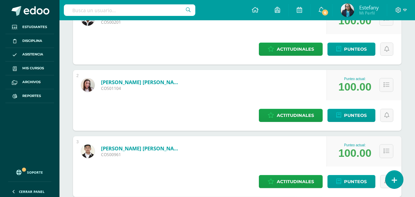
scroll to position [215, 0]
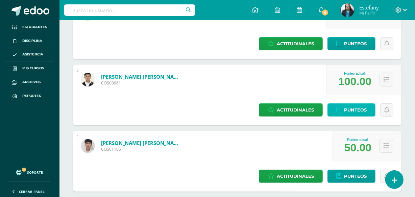
click at [362, 115] on span "Punteos" at bounding box center [355, 110] width 23 height 13
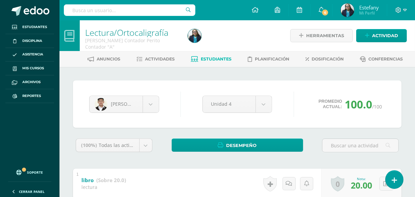
click at [214, 61] on span "Estudiantes" at bounding box center [216, 58] width 31 height 5
